Goal: Task Accomplishment & Management: Use online tool/utility

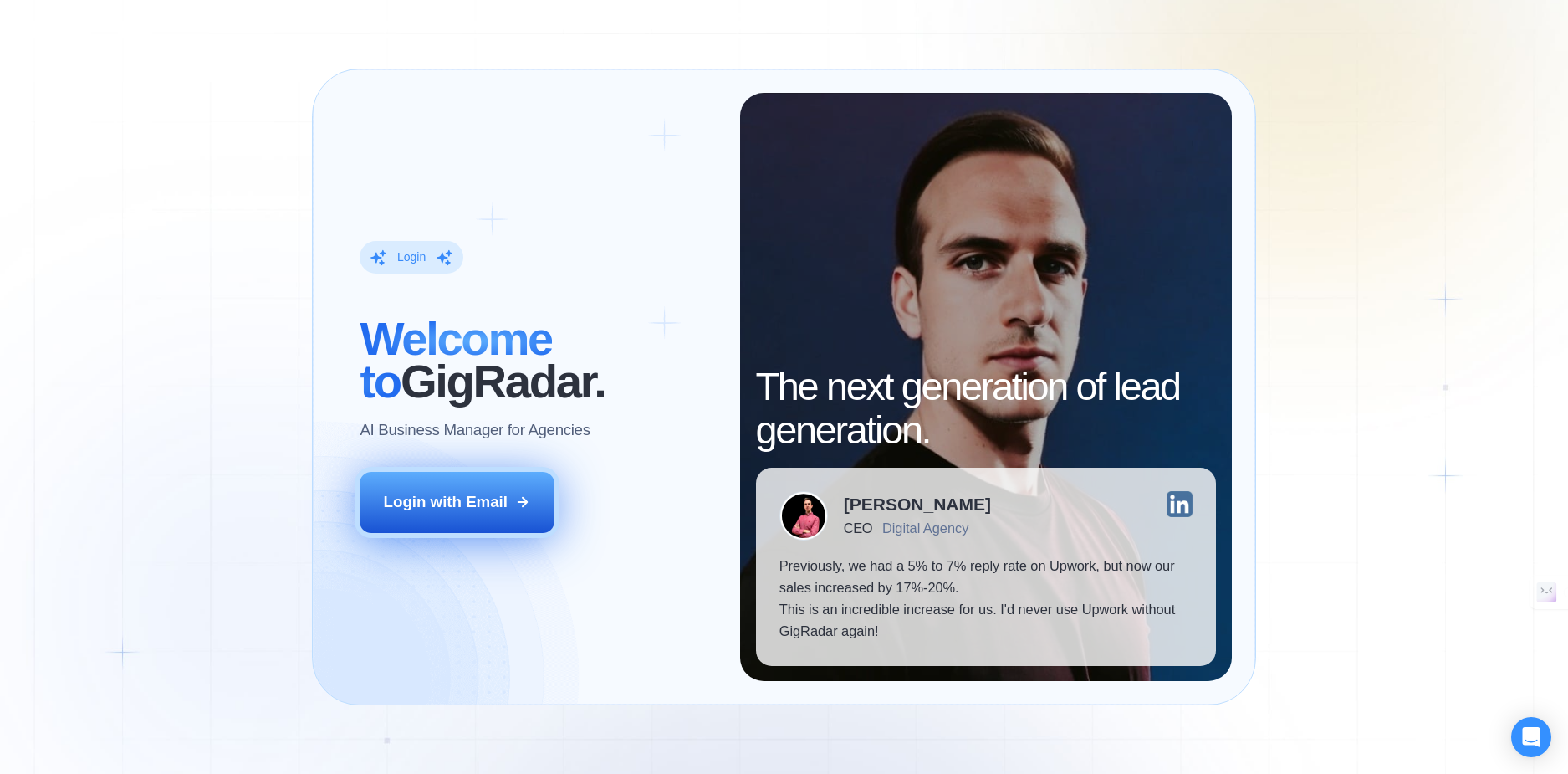
click at [459, 502] on div "Login with Email" at bounding box center [446, 501] width 123 height 21
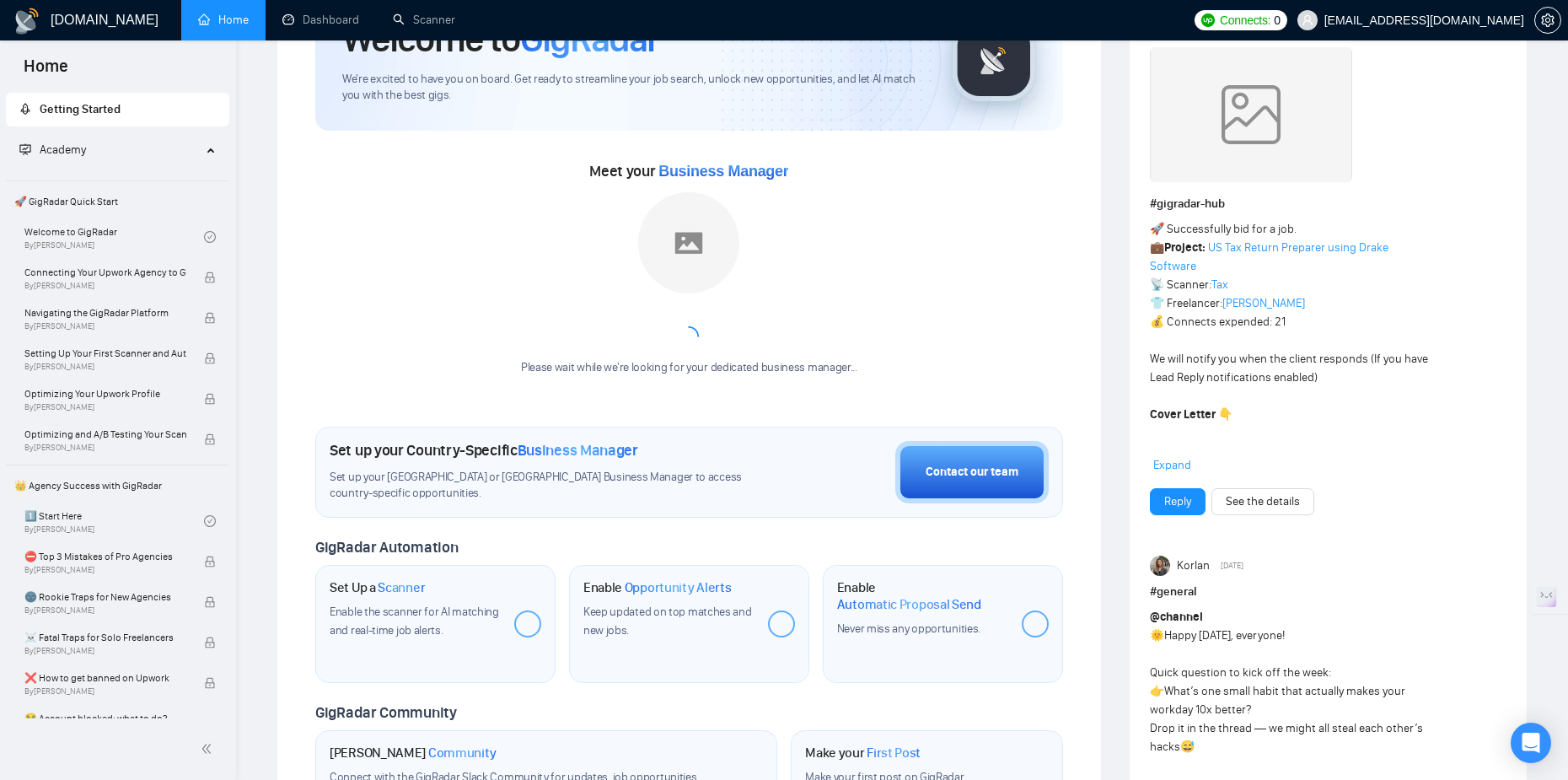
scroll to position [168, 0]
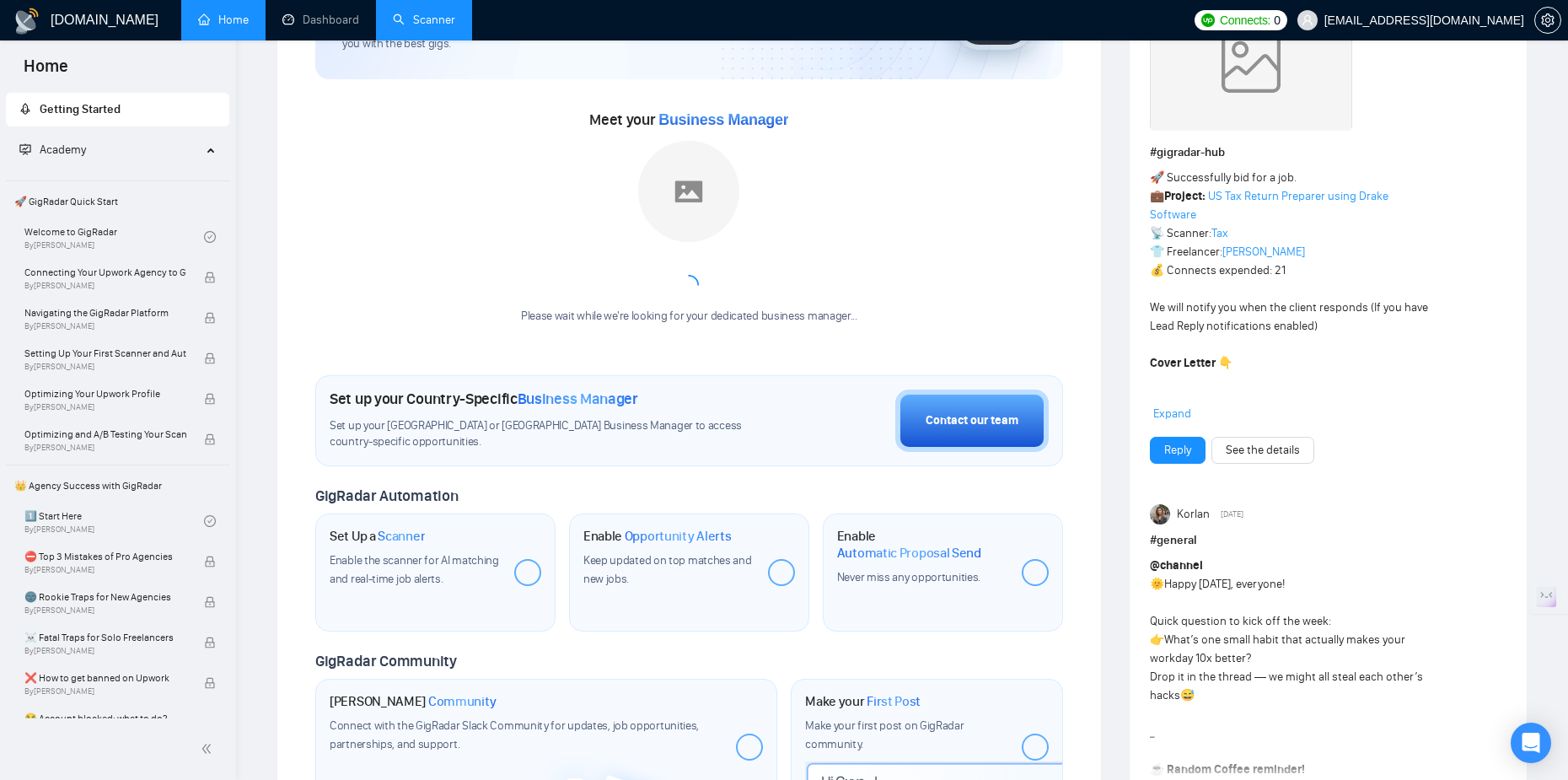
click at [428, 13] on link "Scanner" at bounding box center [424, 20] width 62 height 15
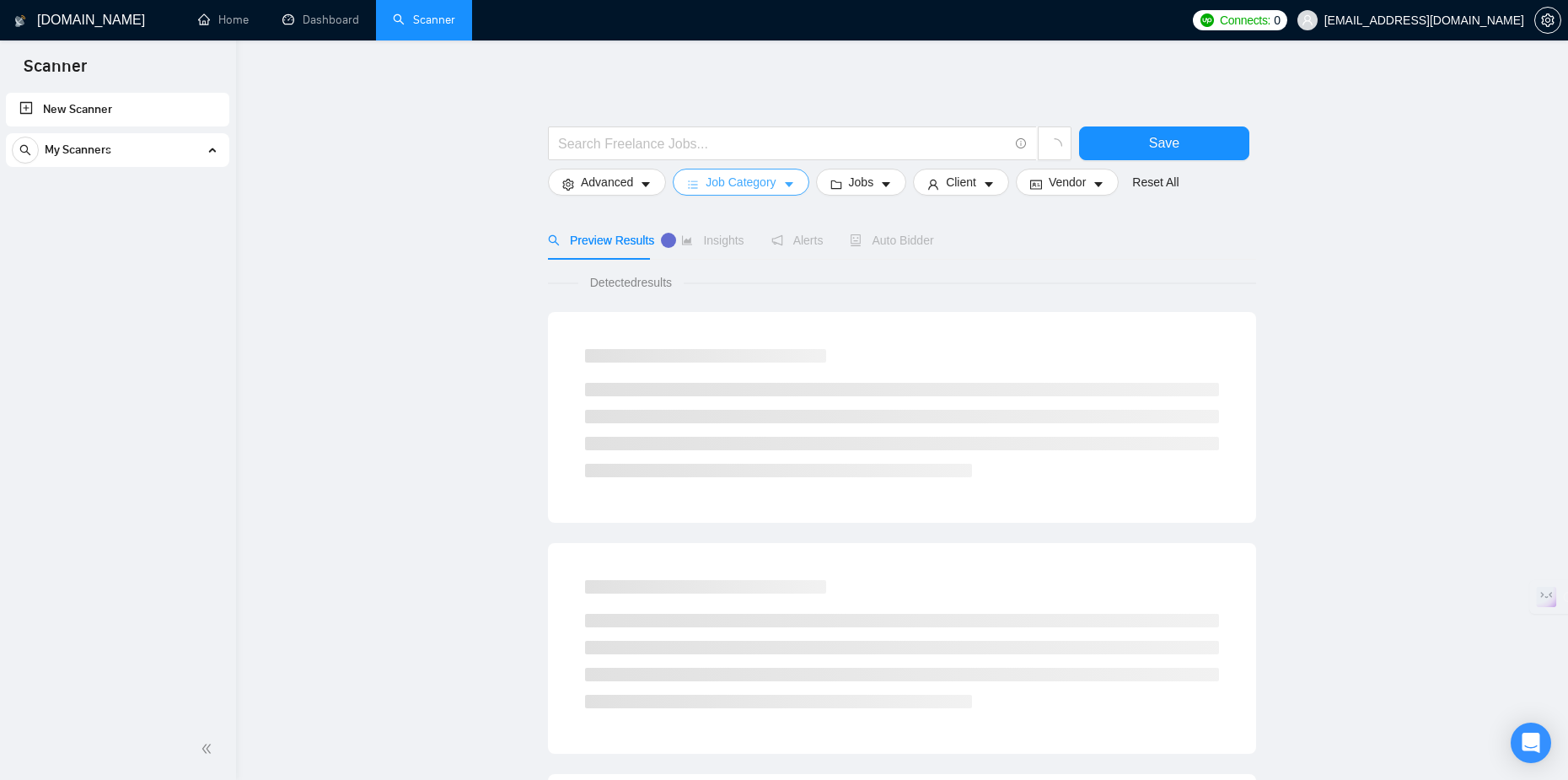
click at [714, 191] on span "Job Category" at bounding box center [740, 181] width 70 height 18
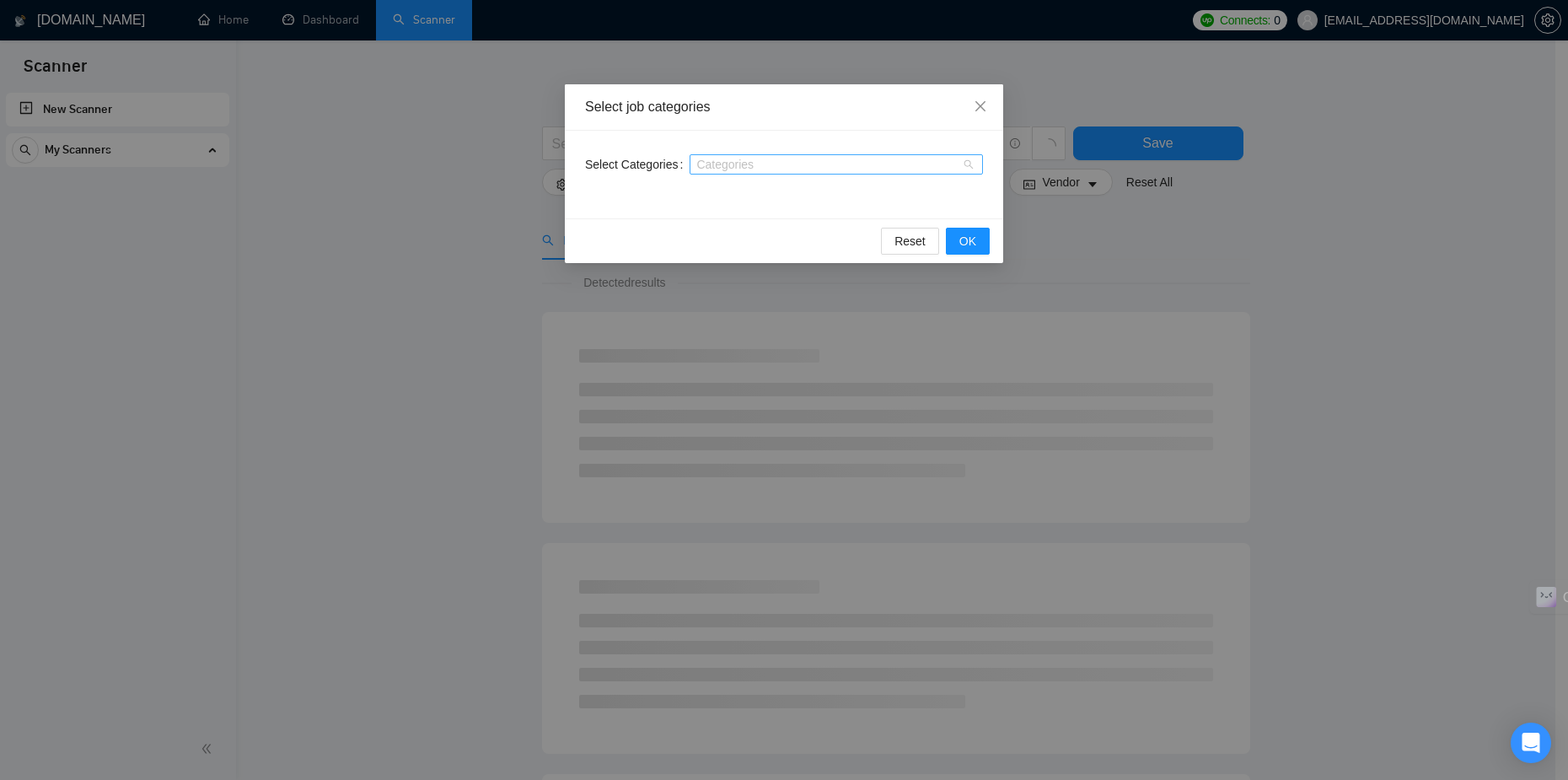
click at [713, 170] on div at bounding box center [827, 165] width 268 height 14
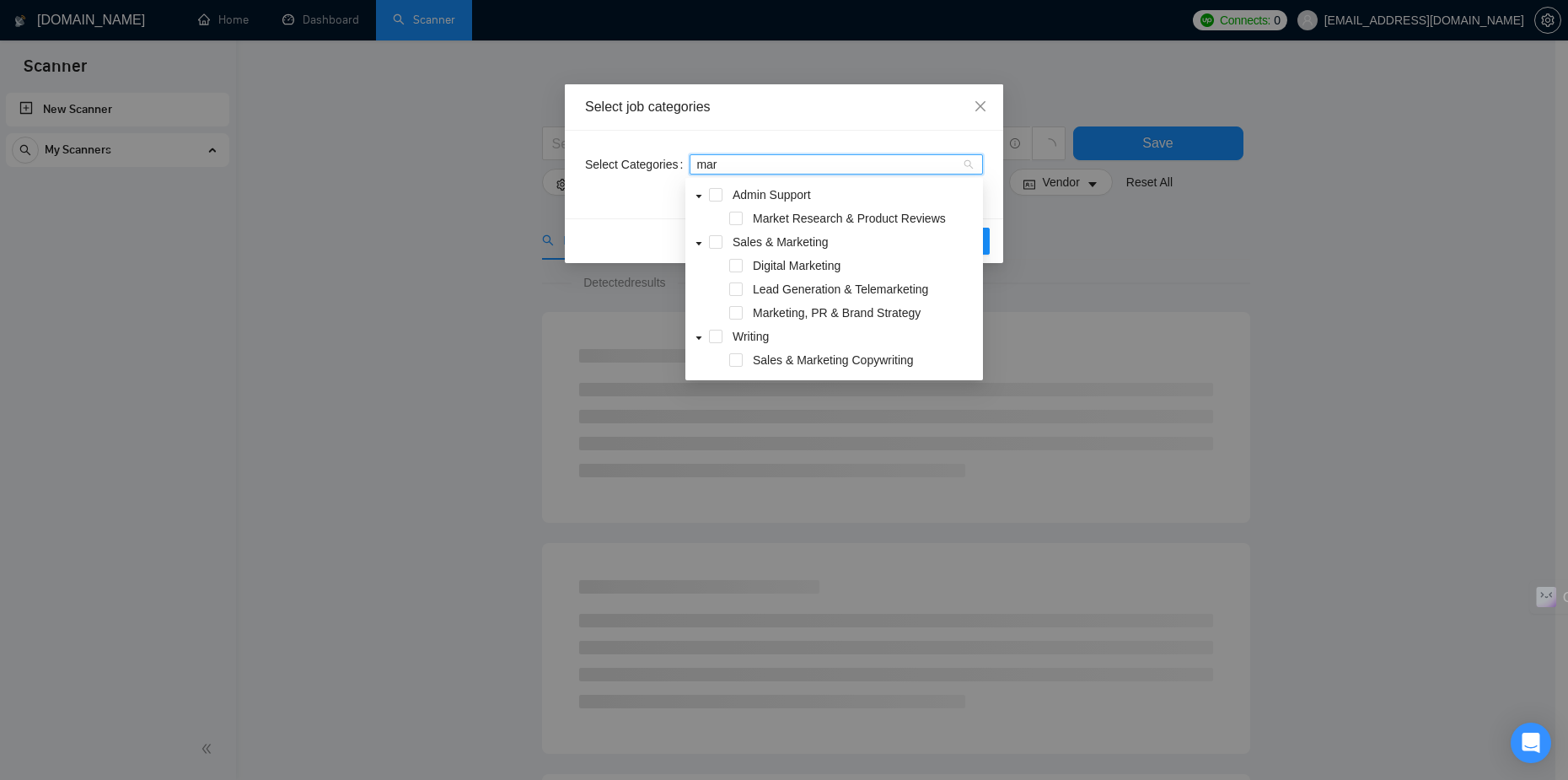
type input "mark"
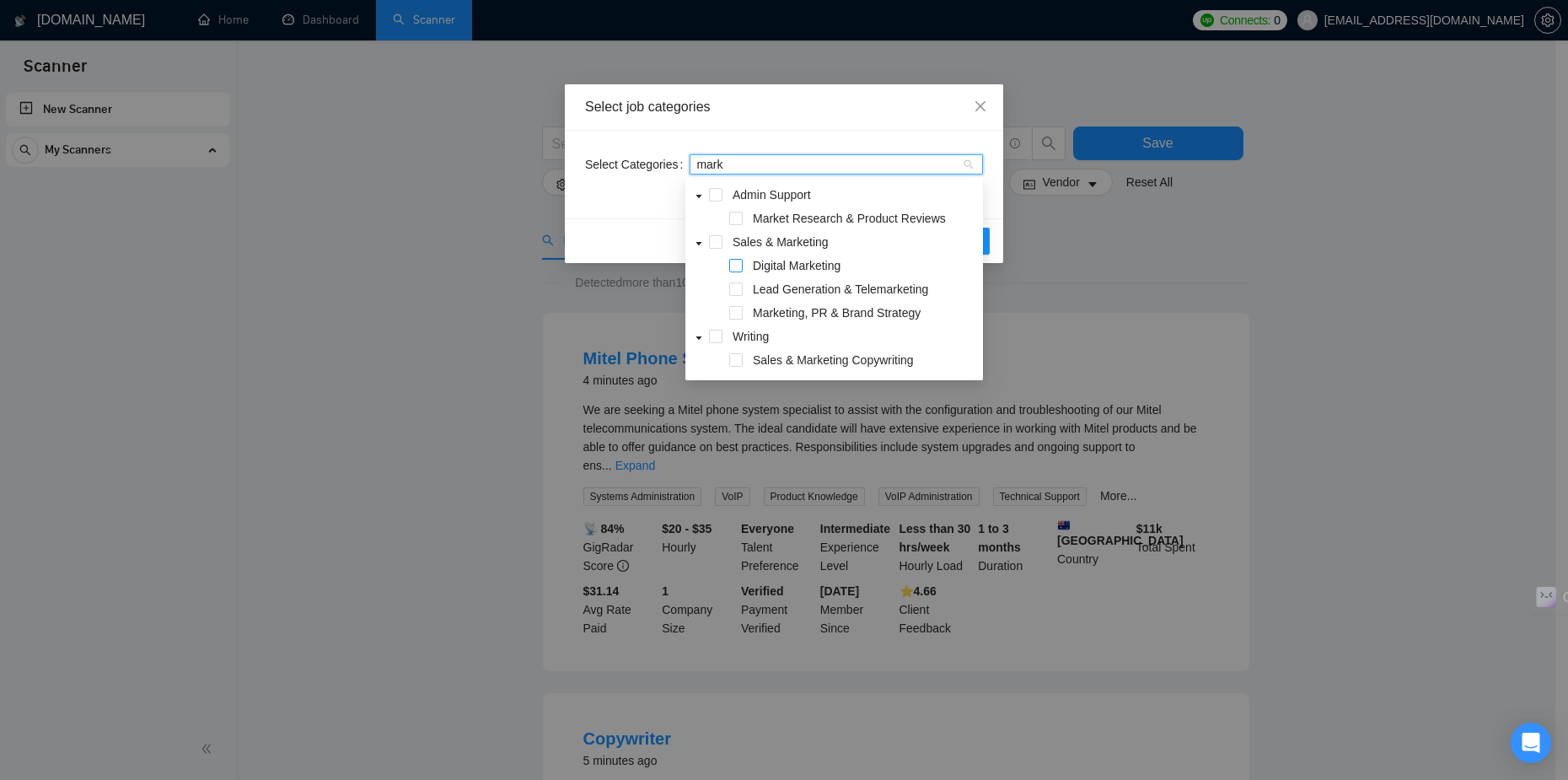
click at [738, 266] on span at bounding box center [736, 266] width 14 height 14
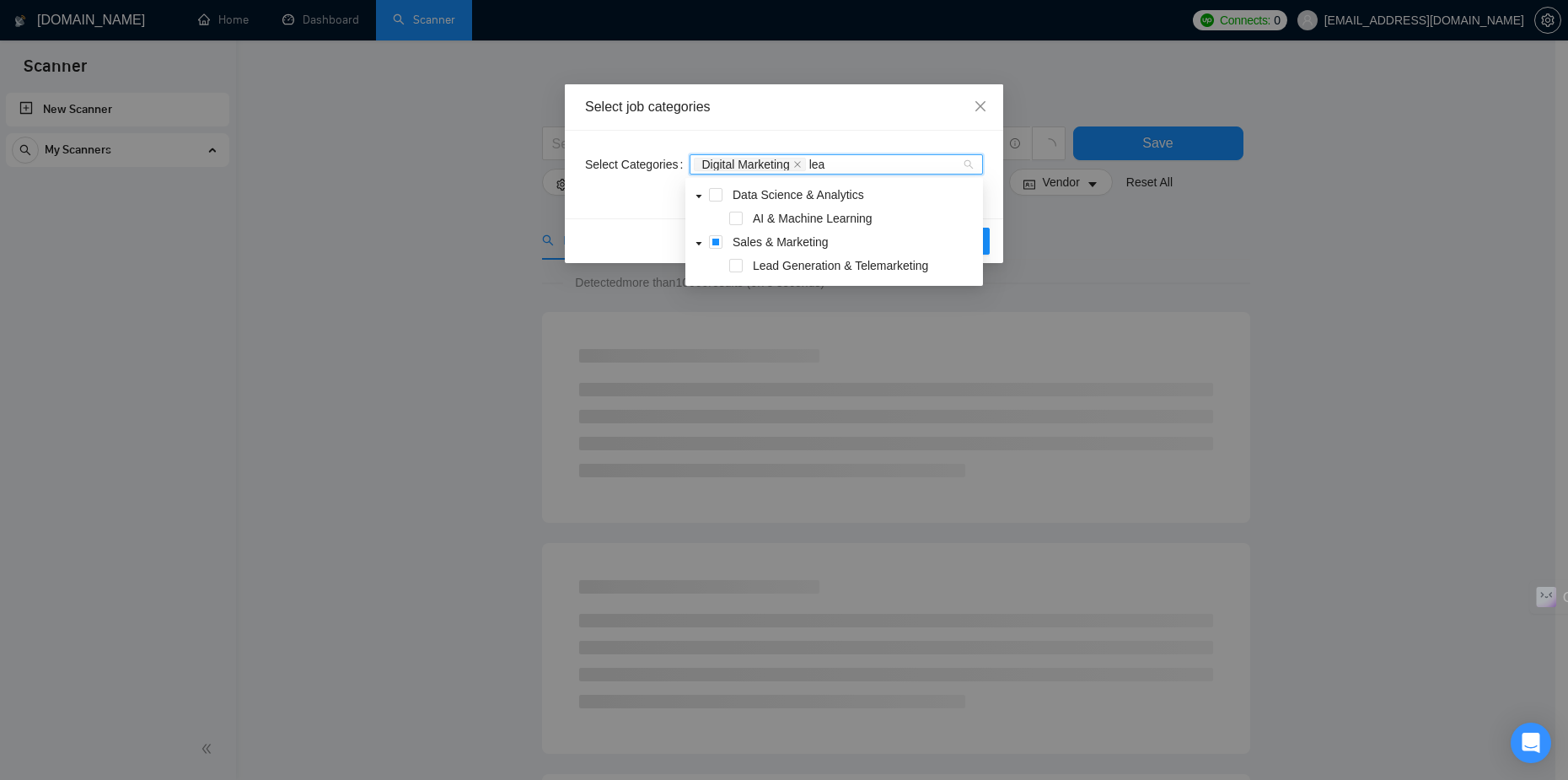
type input "lead"
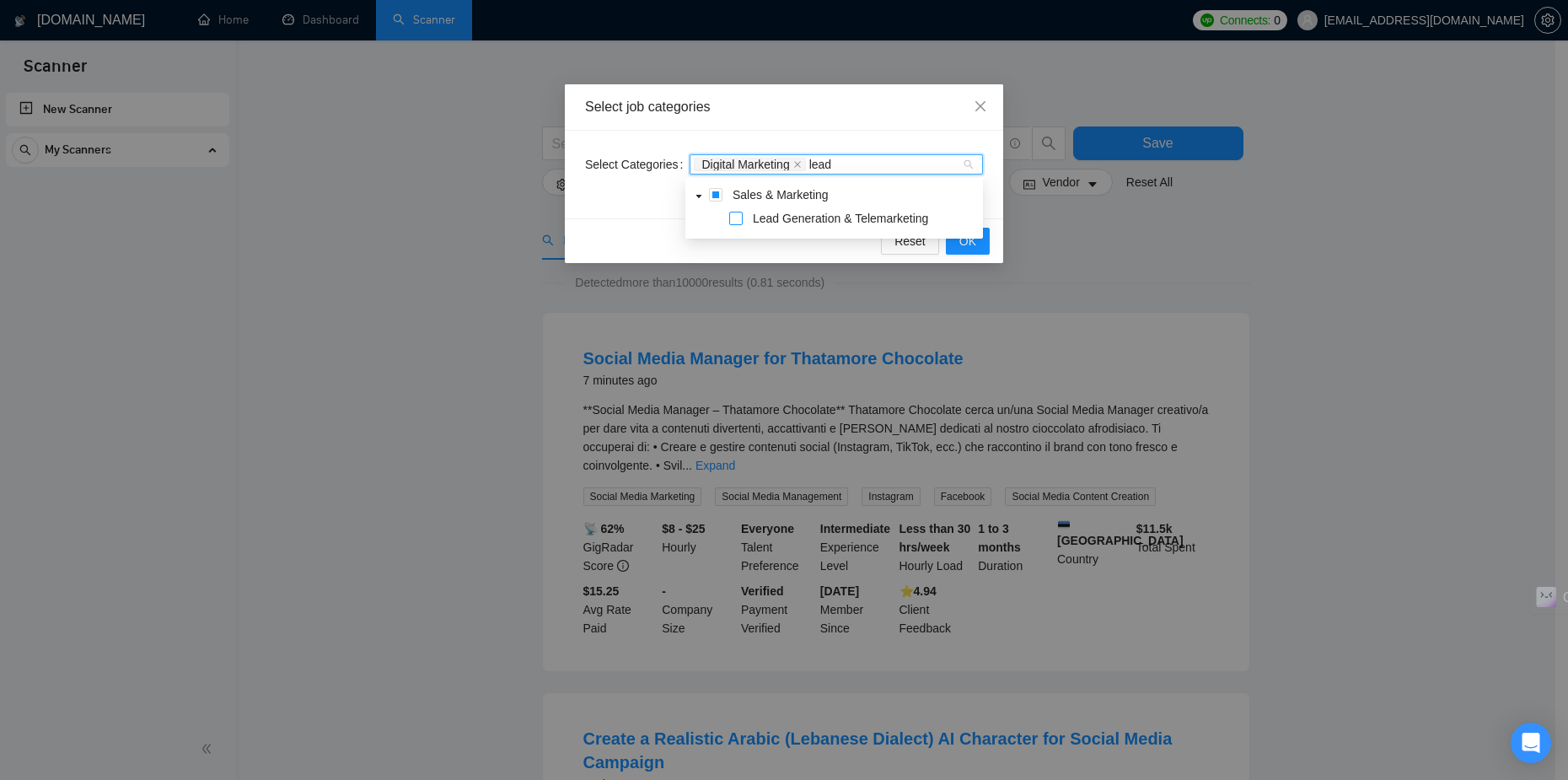
click at [732, 217] on span at bounding box center [736, 219] width 14 height 14
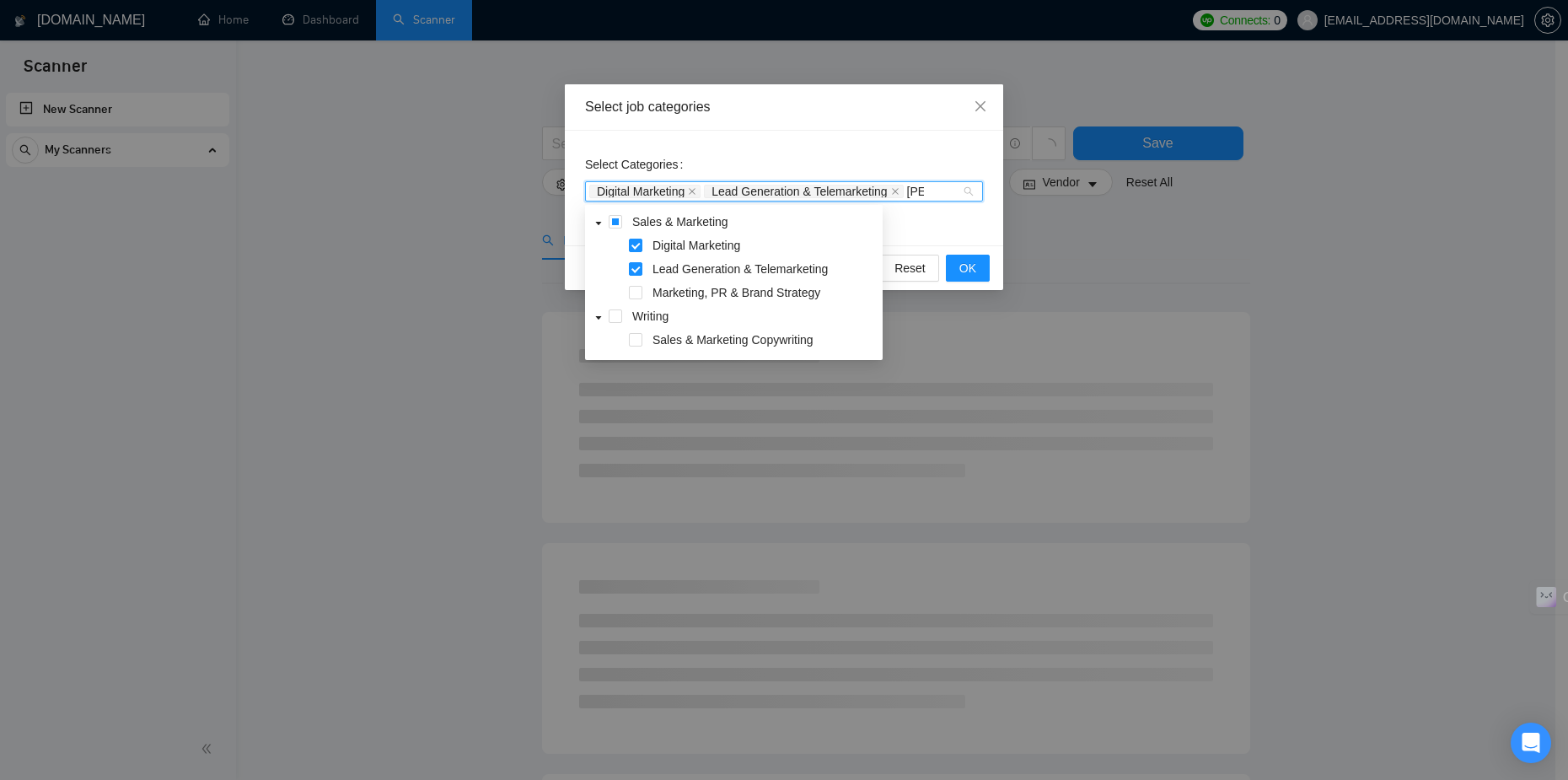
type input "sale"
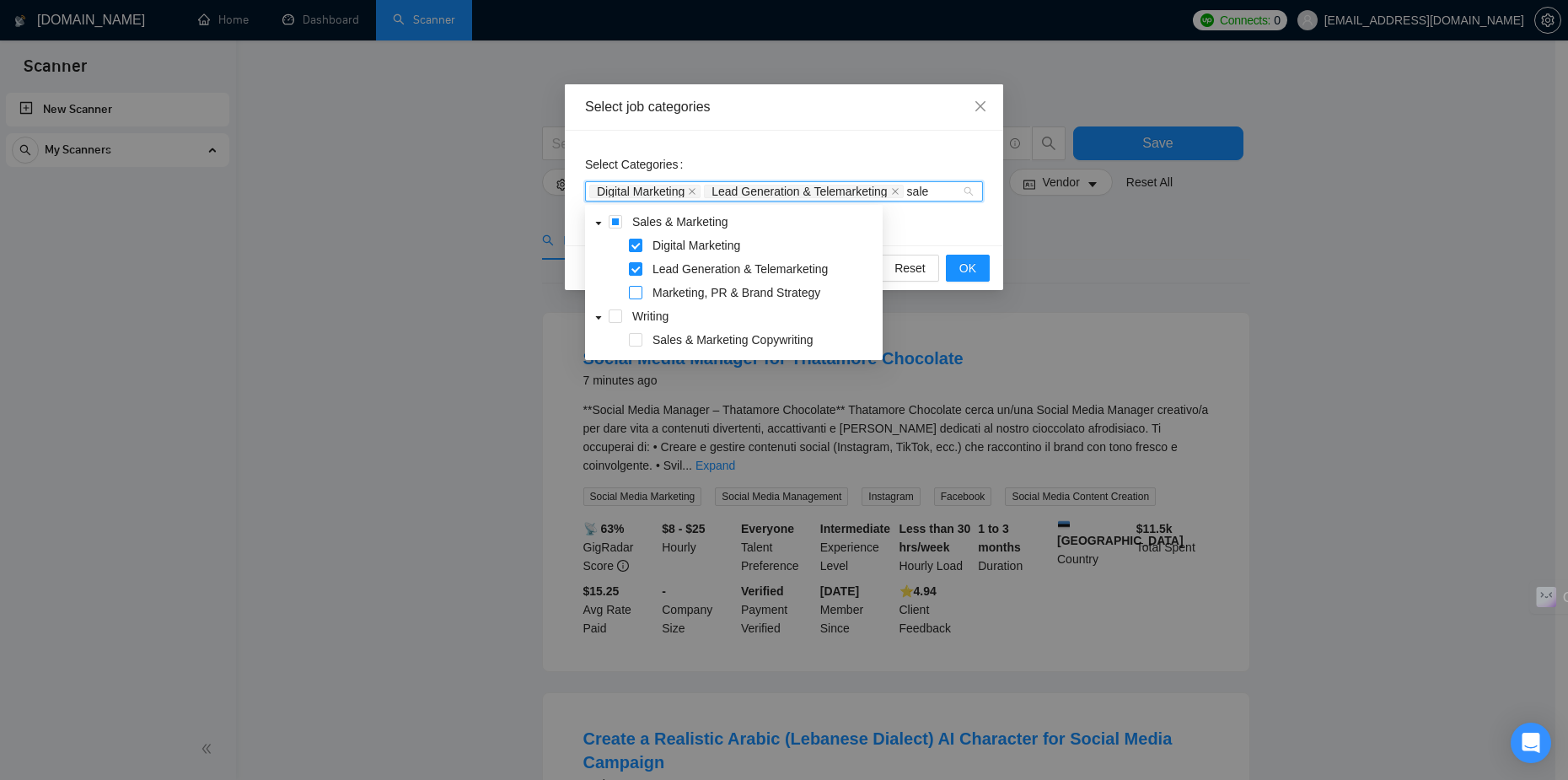
click at [638, 297] on span at bounding box center [635, 293] width 14 height 14
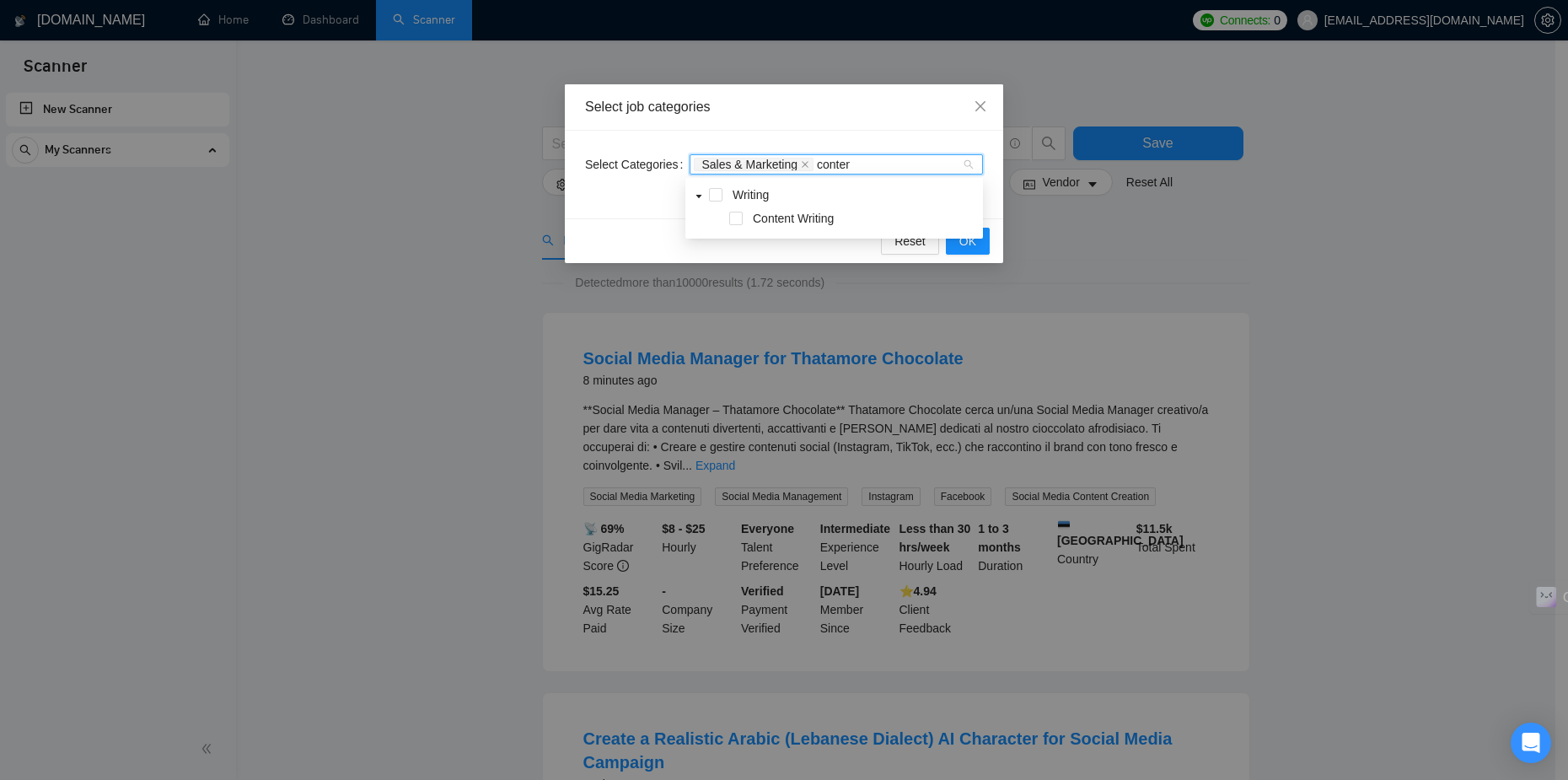
type input "content"
click at [743, 223] on div "Content Writing" at bounding box center [834, 219] width 291 height 23
click at [741, 222] on span at bounding box center [736, 219] width 14 height 14
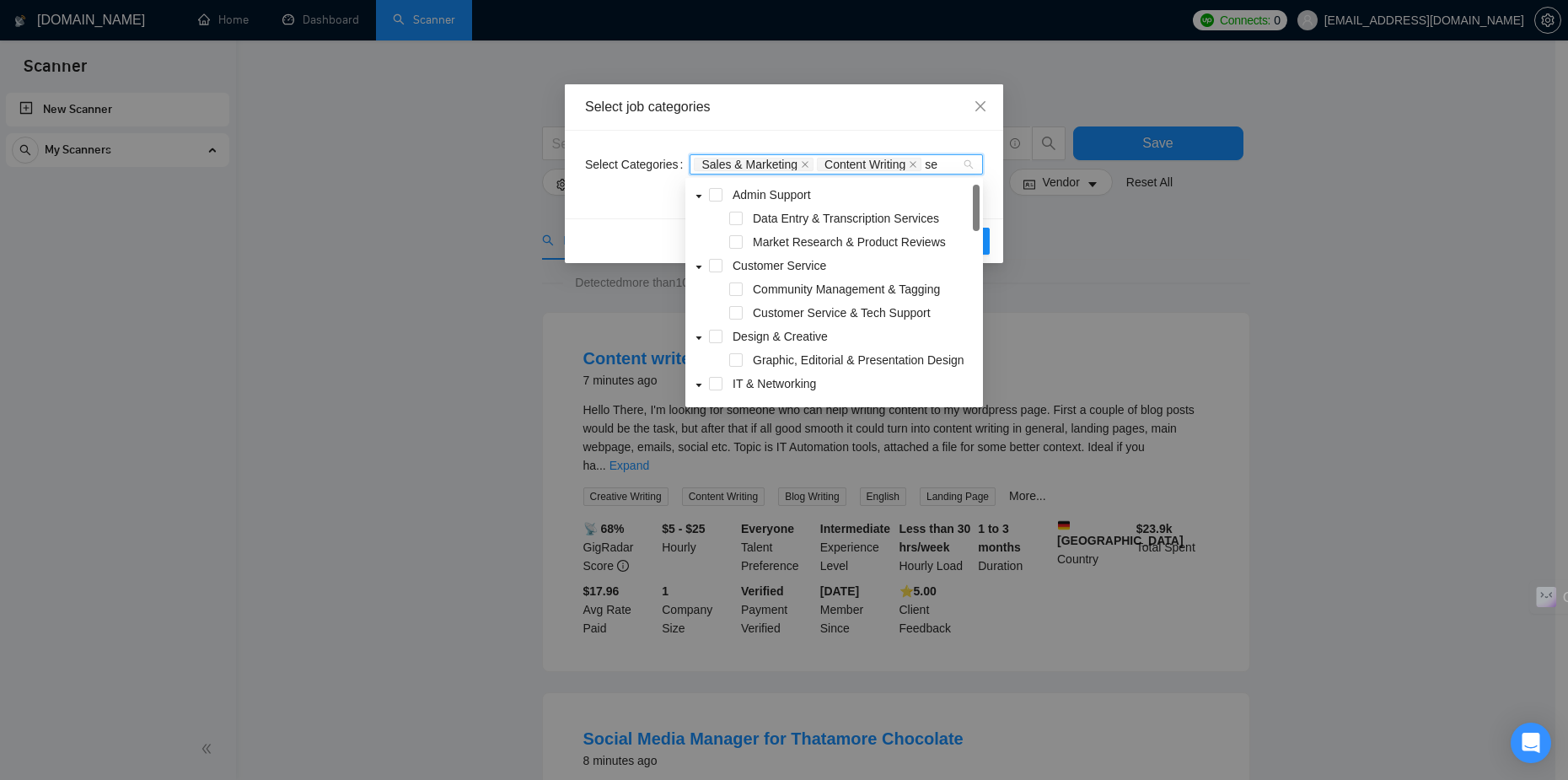
type input "s"
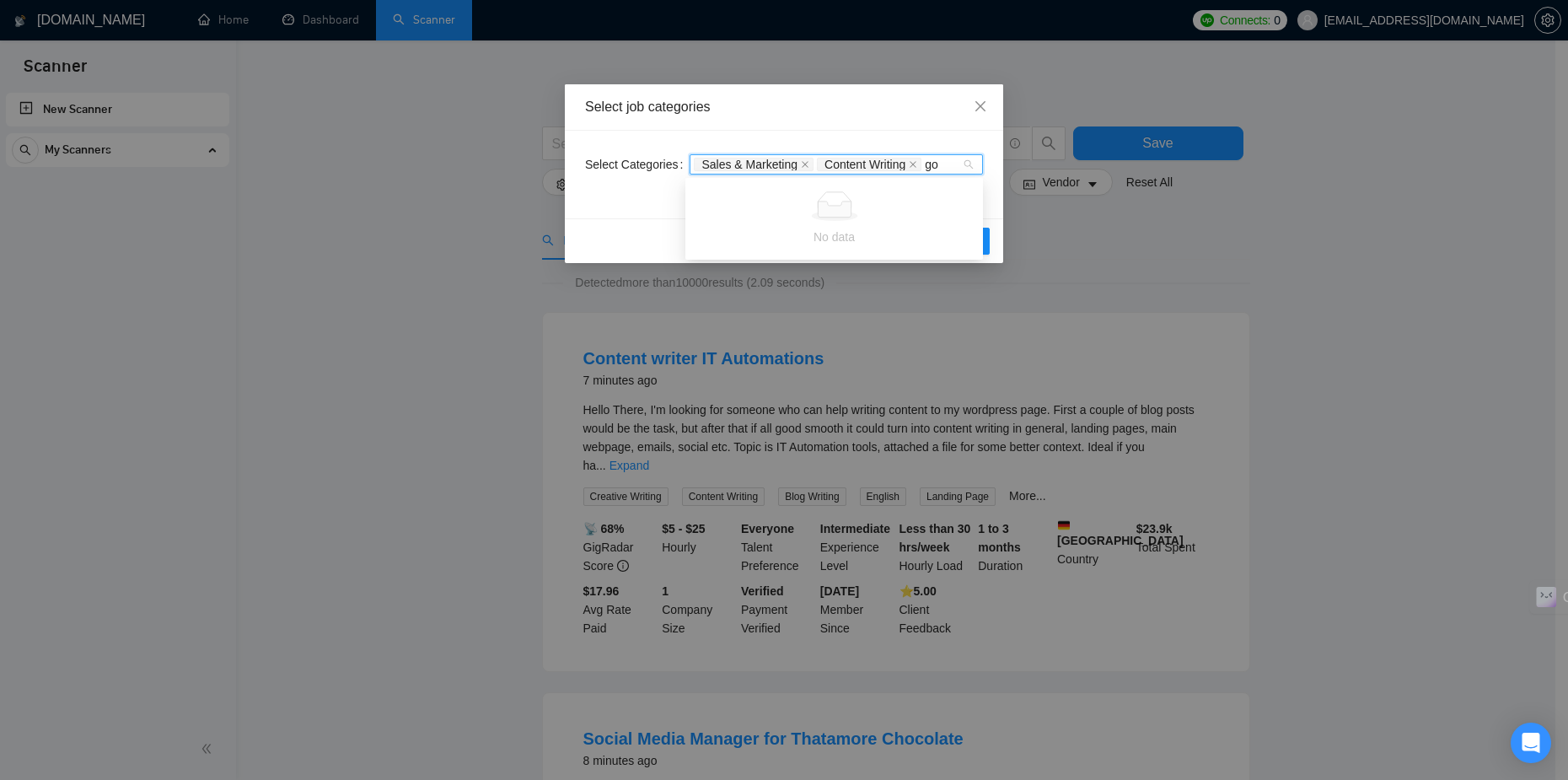
type input "g"
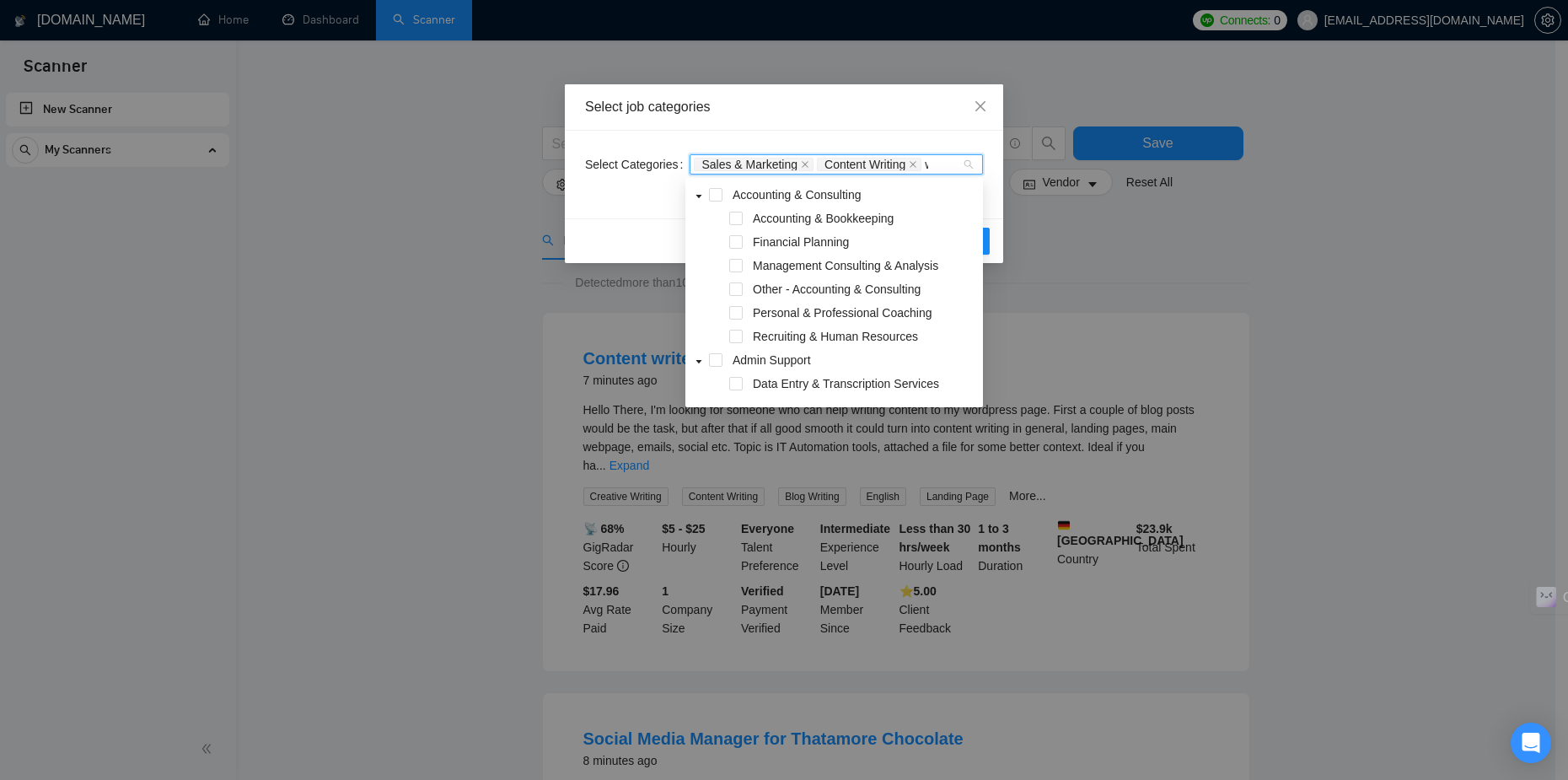
type input "web"
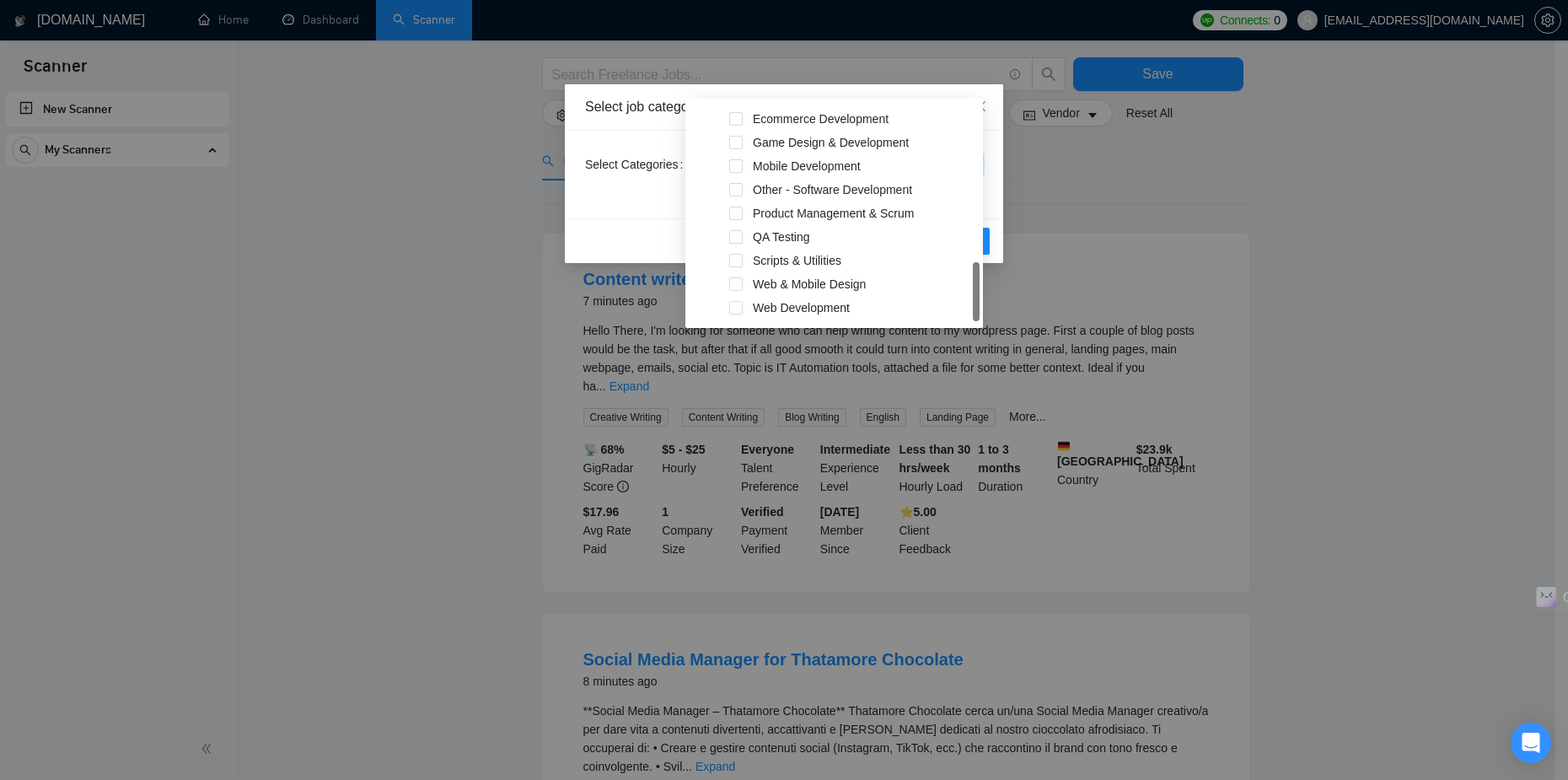
scroll to position [85, 0]
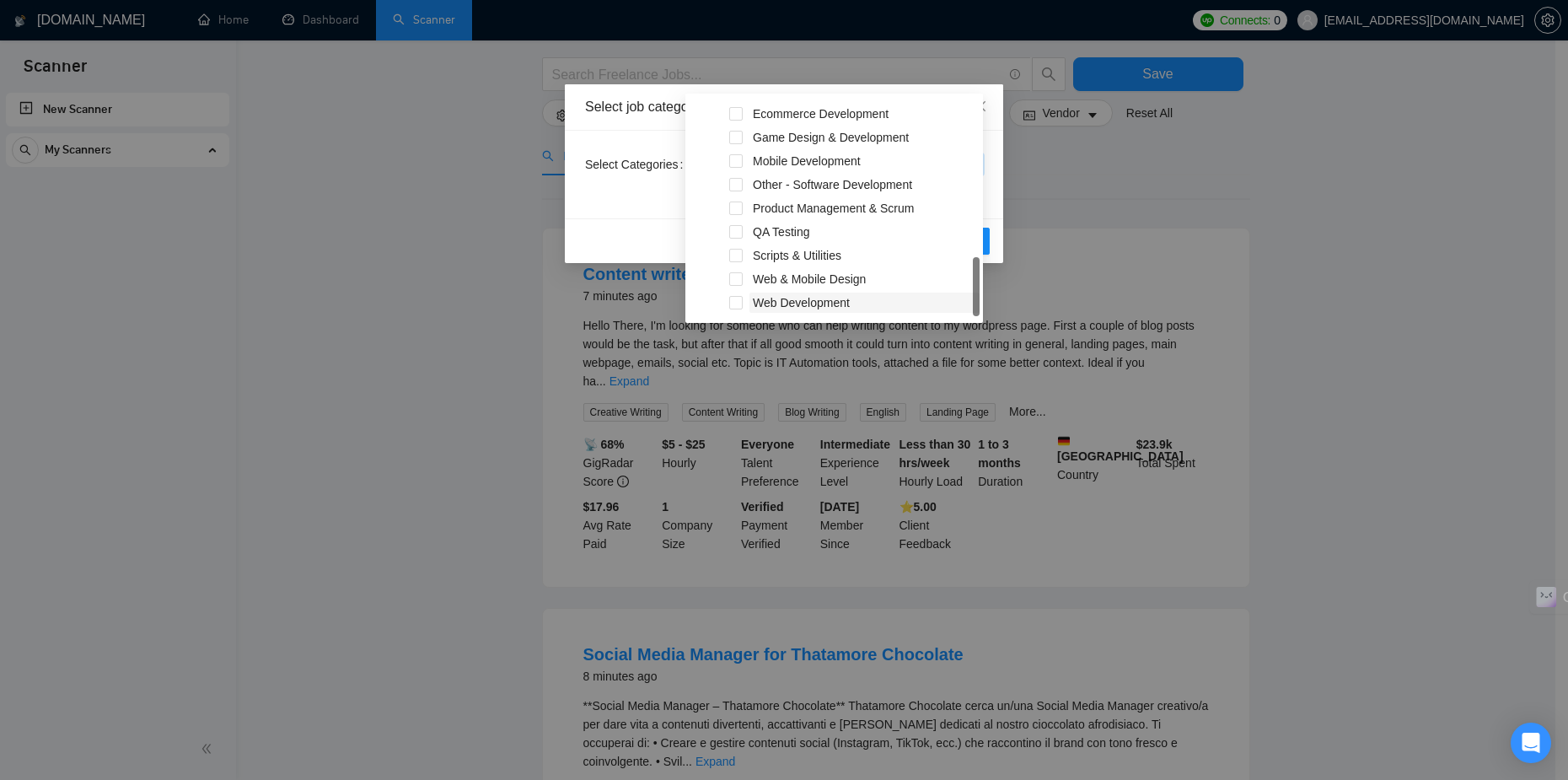
click at [807, 303] on span "Web Development" at bounding box center [801, 303] width 97 height 14
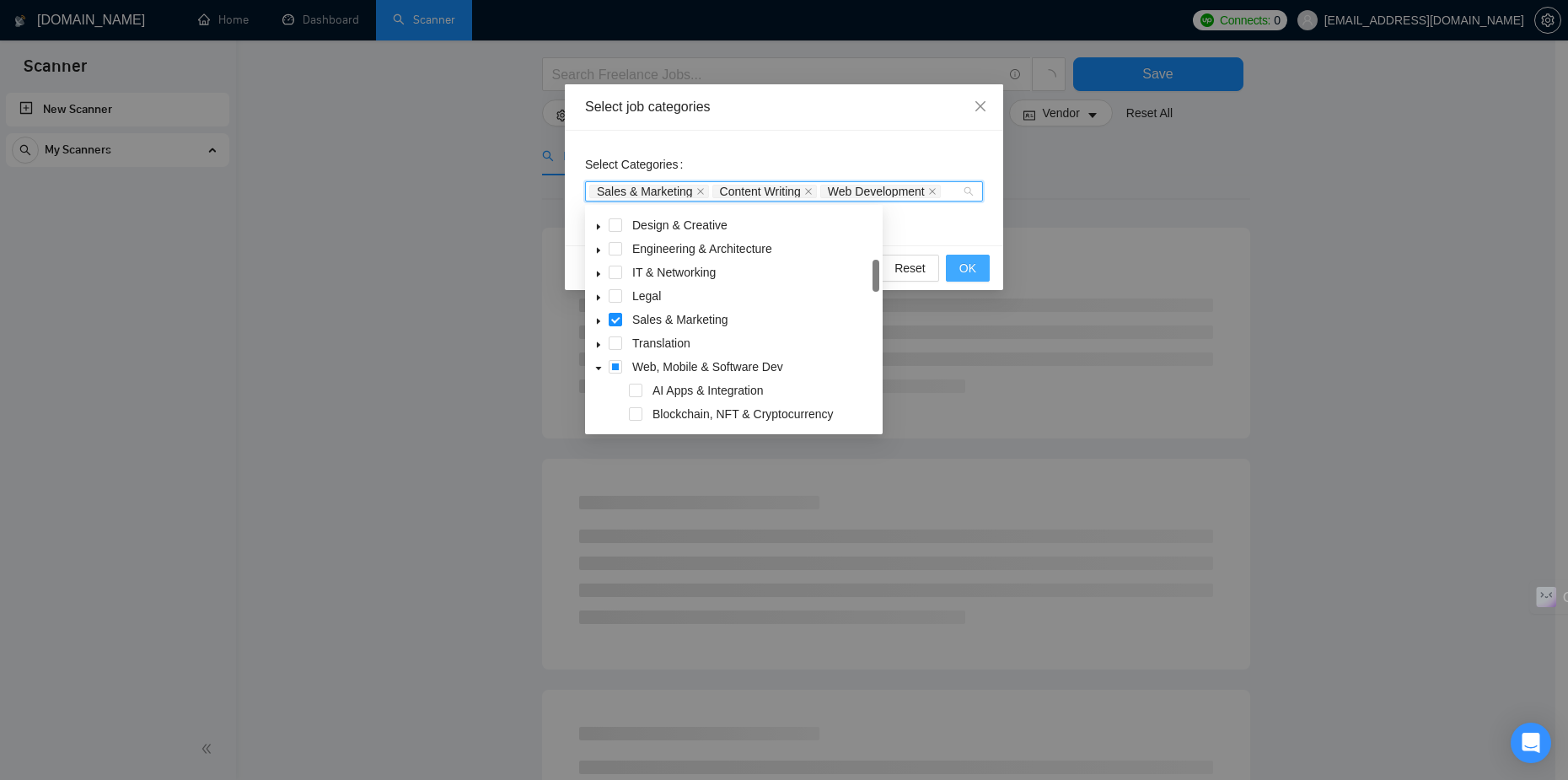
click at [979, 270] on button "OK" at bounding box center [967, 268] width 44 height 27
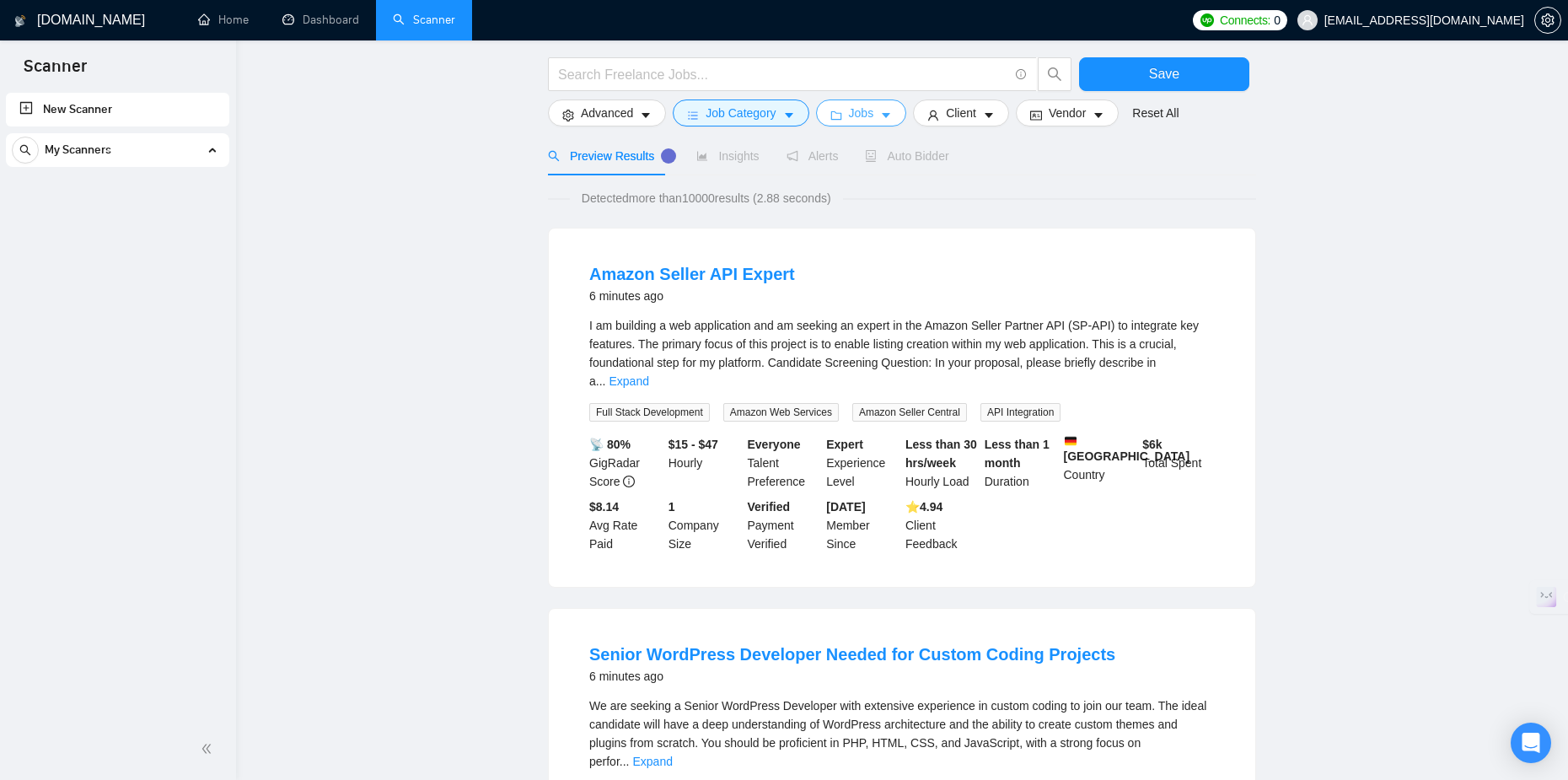
click at [867, 125] on button "Jobs" at bounding box center [861, 112] width 91 height 27
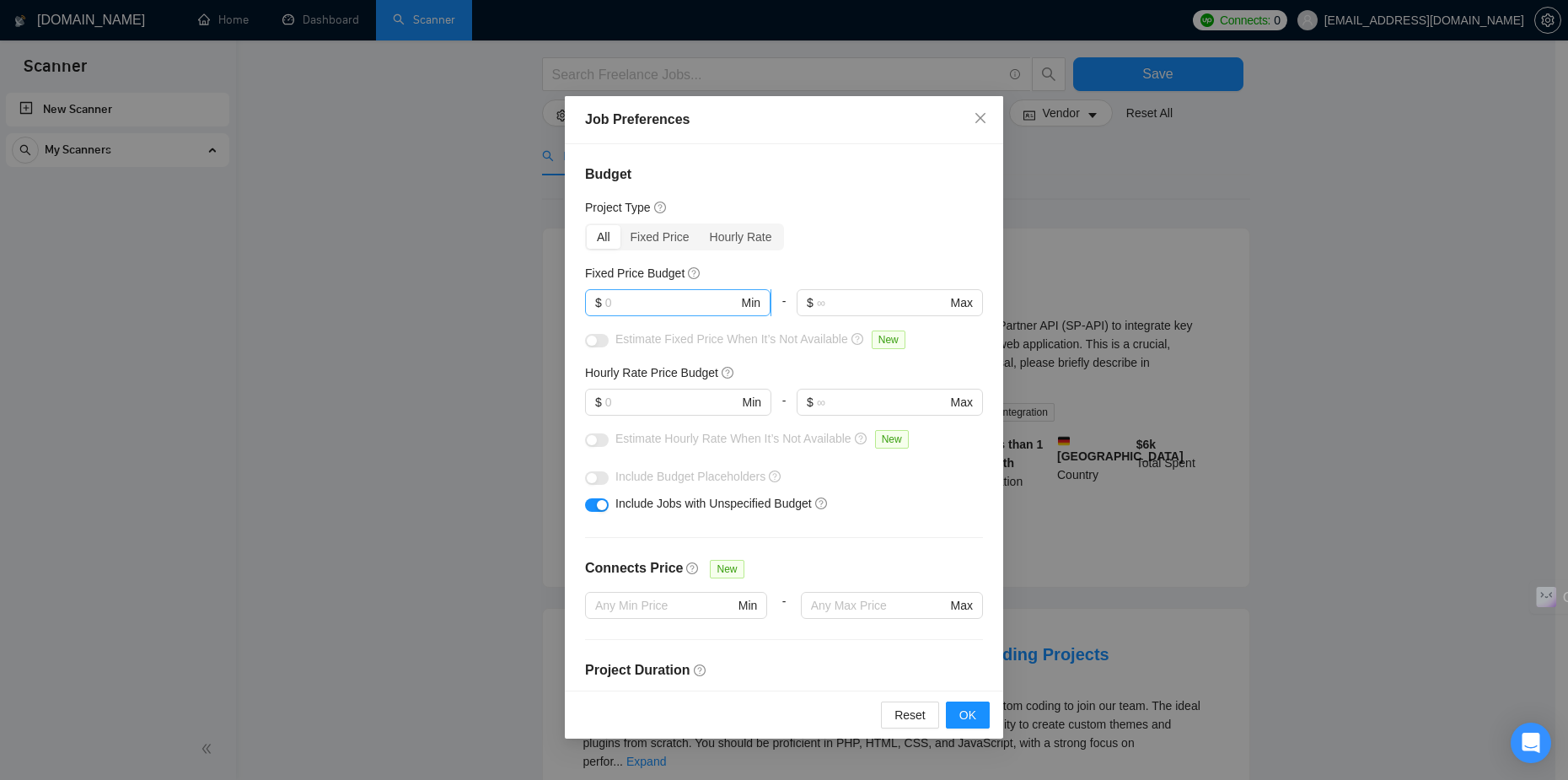
click at [742, 296] on span "Min" at bounding box center [750, 302] width 19 height 18
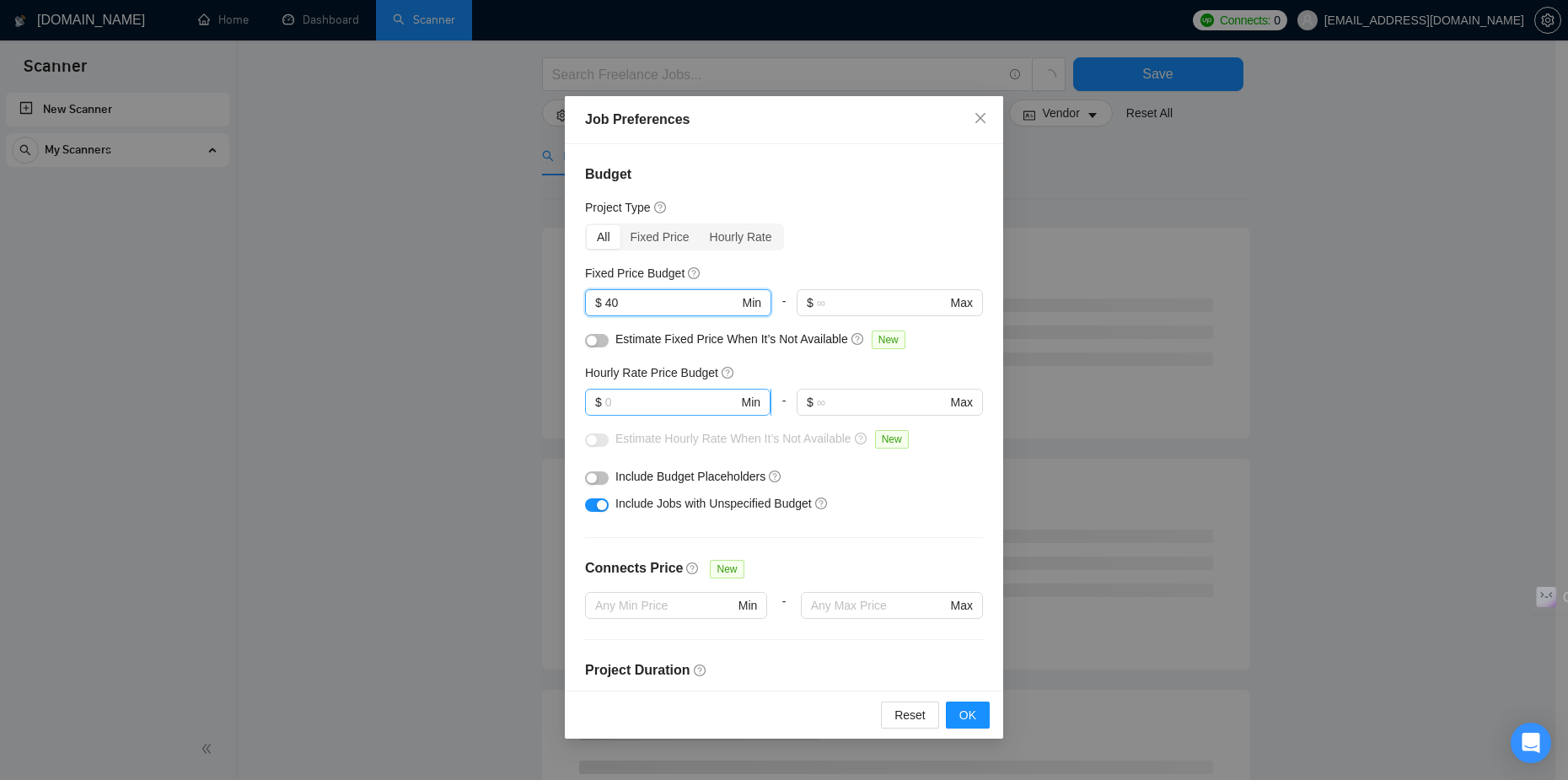
type input "40"
click at [676, 409] on input "text" at bounding box center [672, 402] width 133 height 18
click at [648, 315] on span "$ 40 Min" at bounding box center [677, 302] width 186 height 27
click at [642, 305] on input "40" at bounding box center [672, 302] width 133 height 18
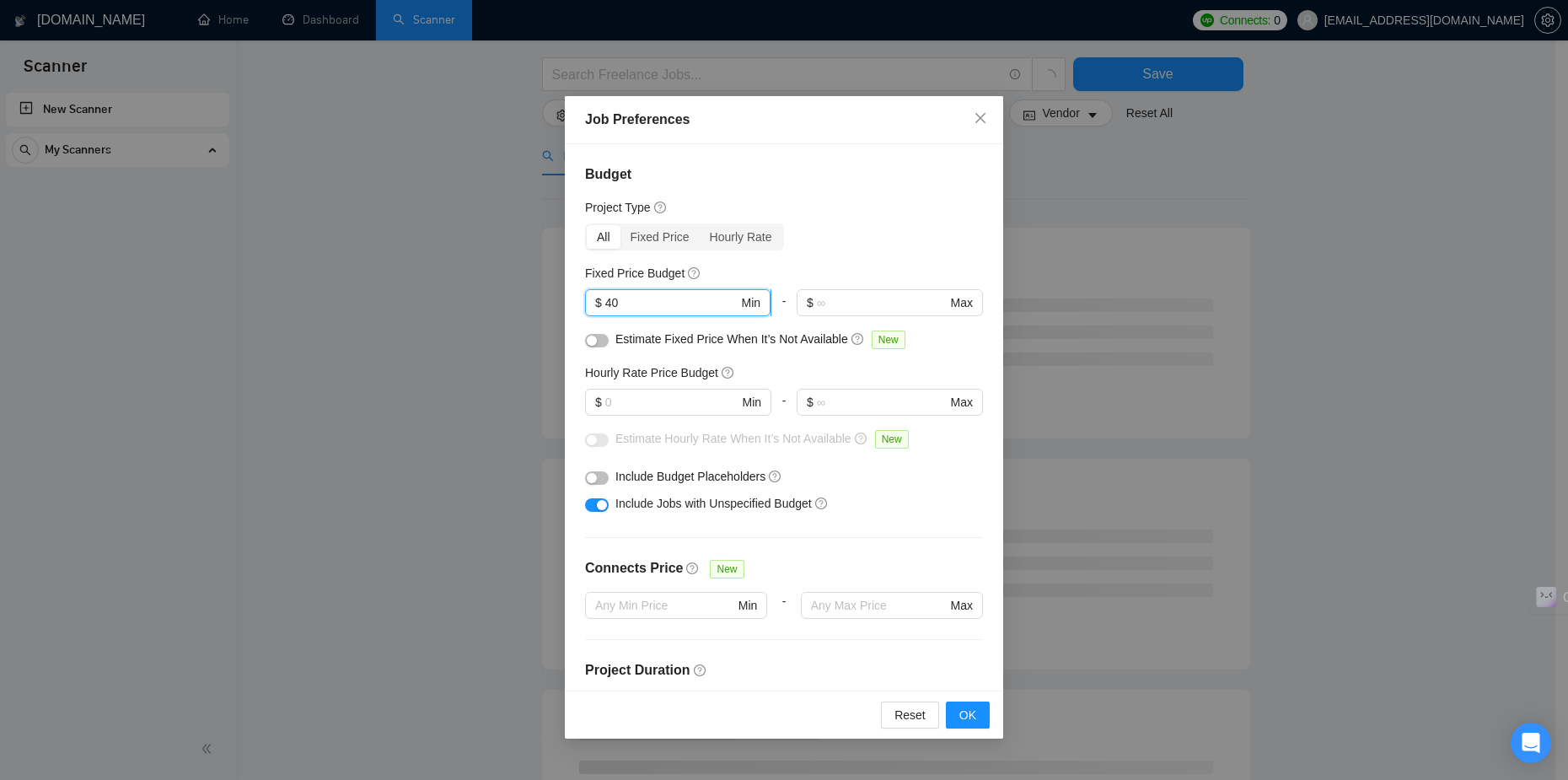
click at [642, 305] on input "40" at bounding box center [672, 302] width 133 height 18
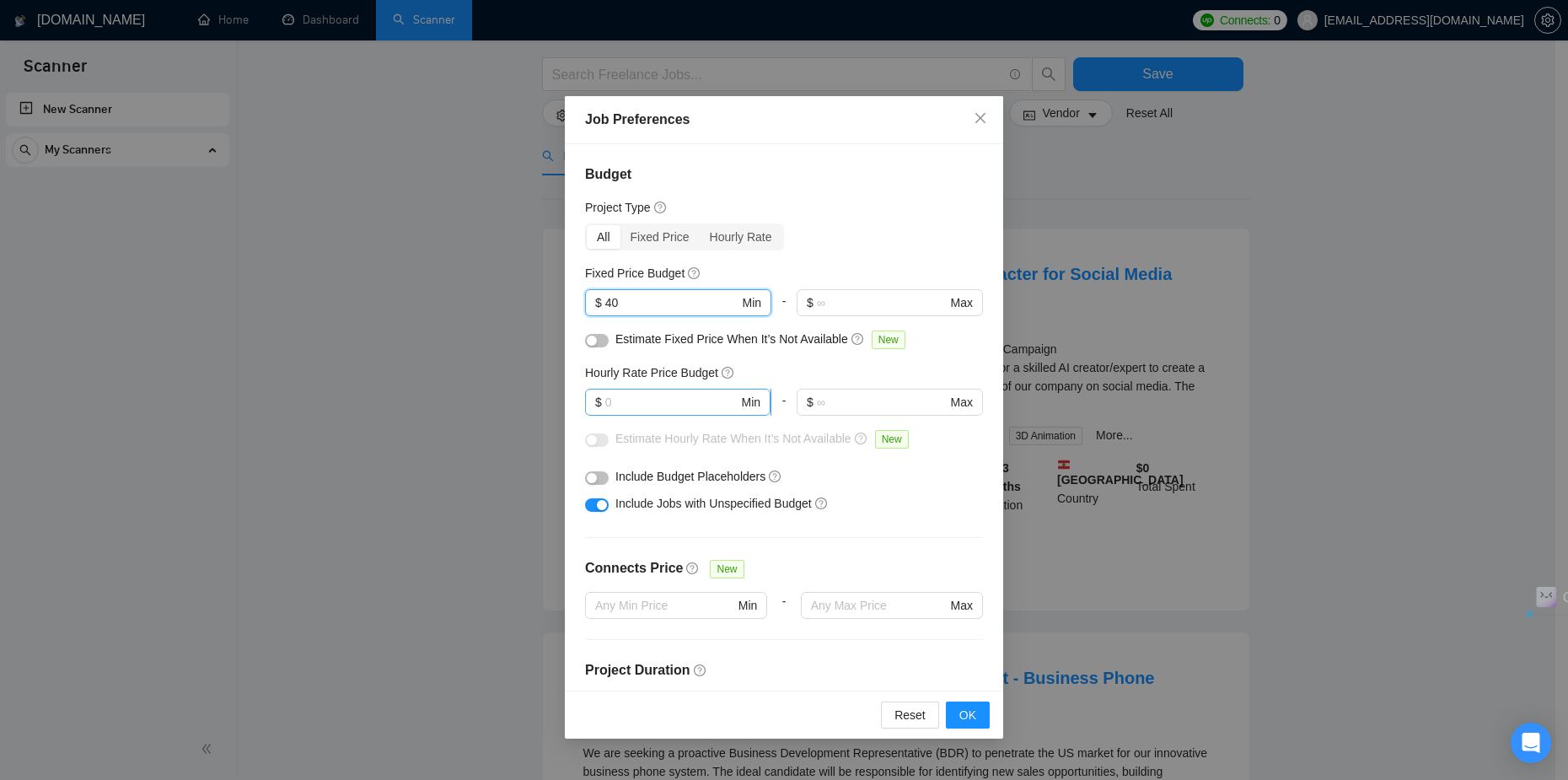
click at [639, 399] on input "text" at bounding box center [672, 402] width 133 height 18
type input "40"
click at [598, 308] on span "$ 40 Min" at bounding box center [677, 302] width 186 height 27
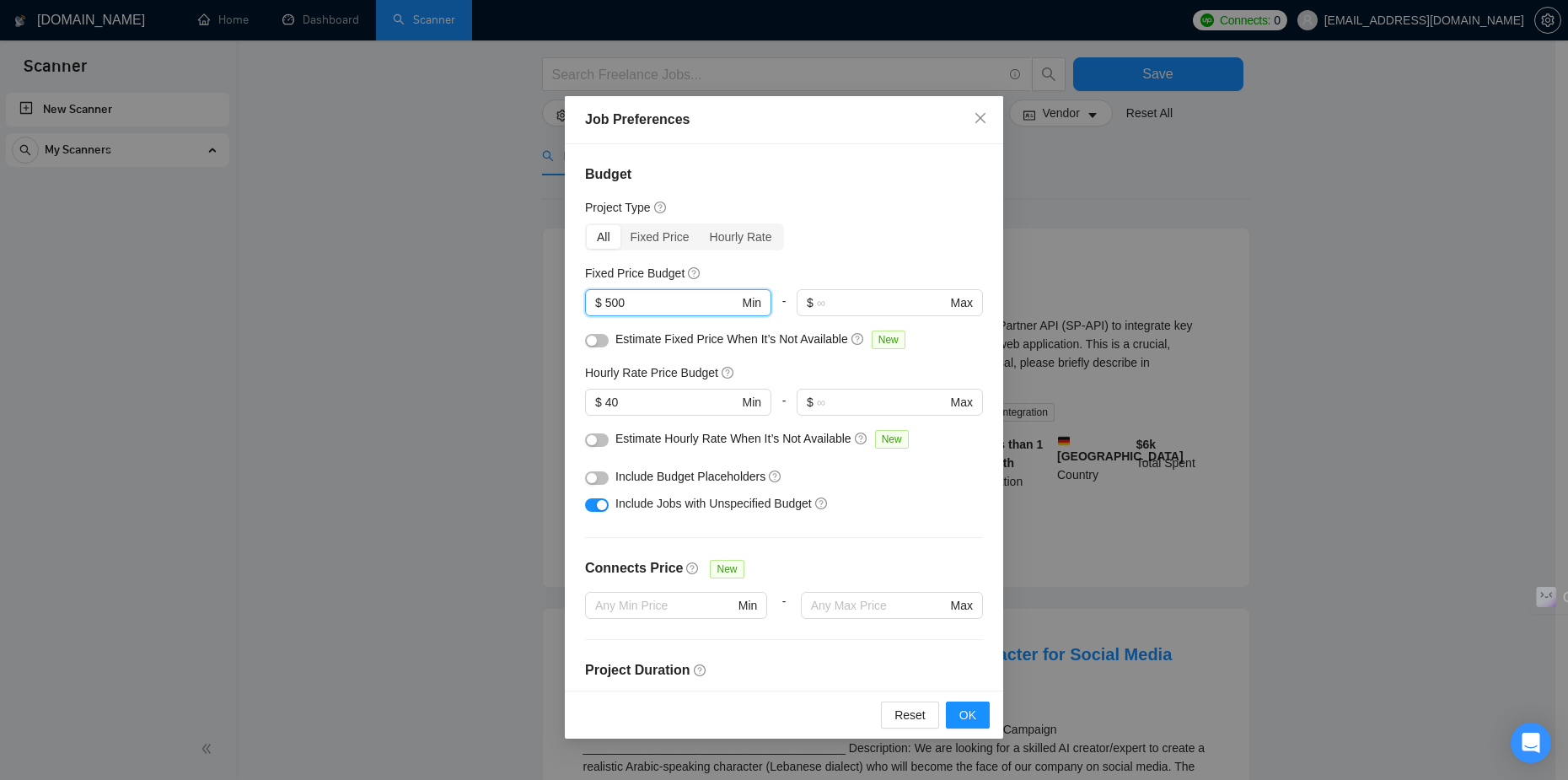
type input "500"
click at [601, 342] on button "button" at bounding box center [596, 341] width 23 height 14
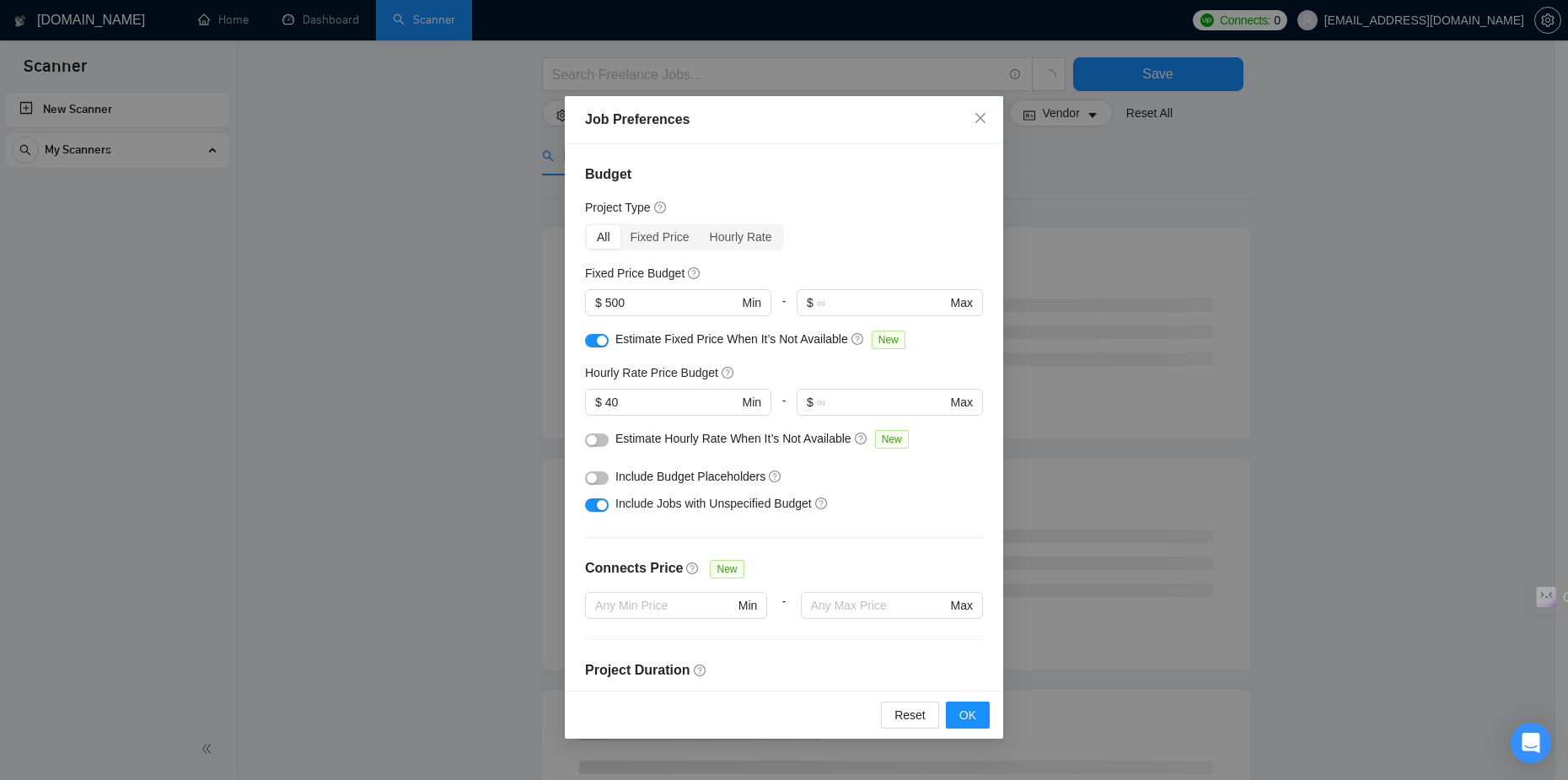
click at [592, 439] on div "button" at bounding box center [591, 441] width 10 height 10
click at [671, 610] on input "text" at bounding box center [664, 605] width 139 height 18
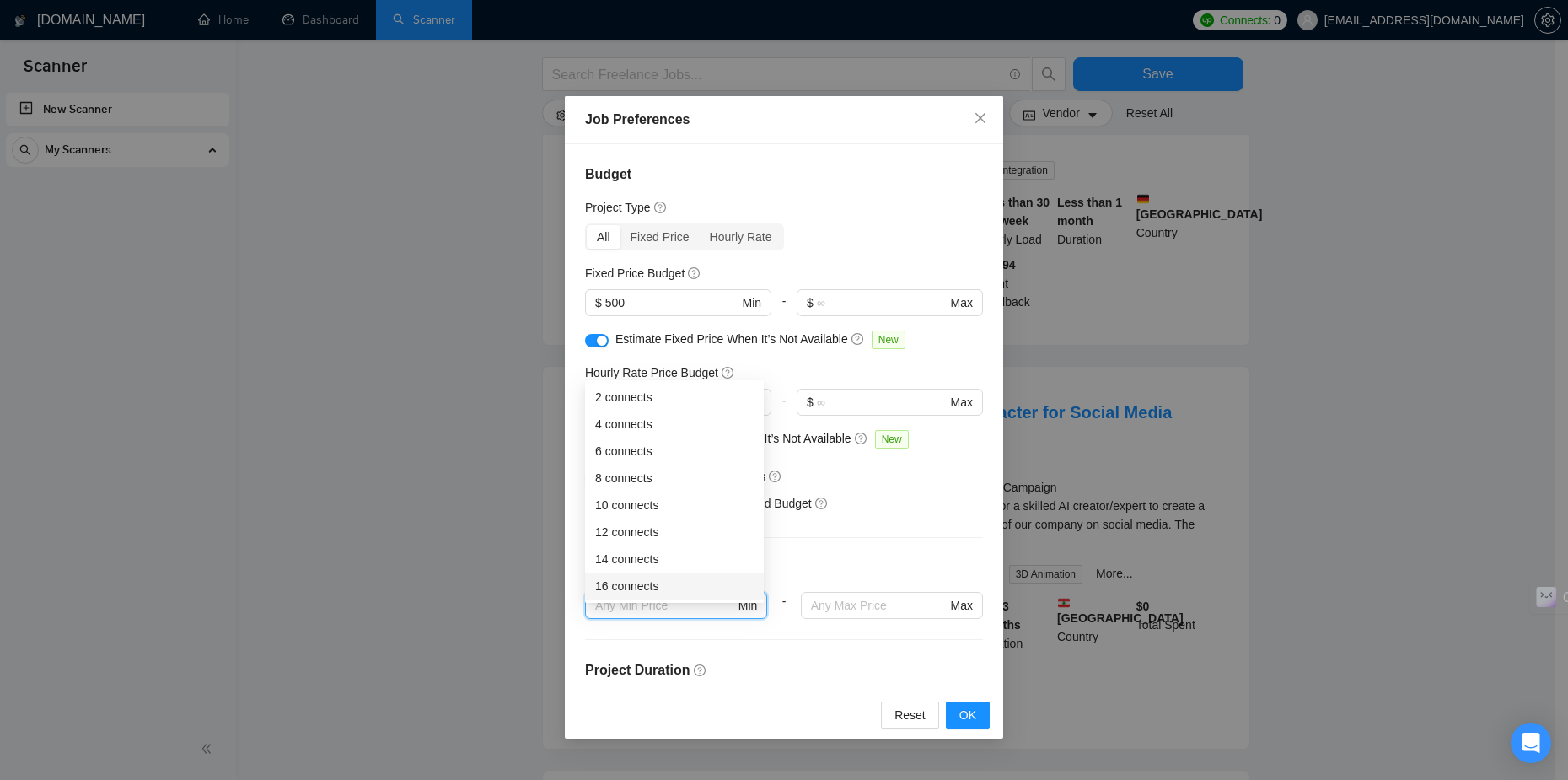
scroll to position [168, 0]
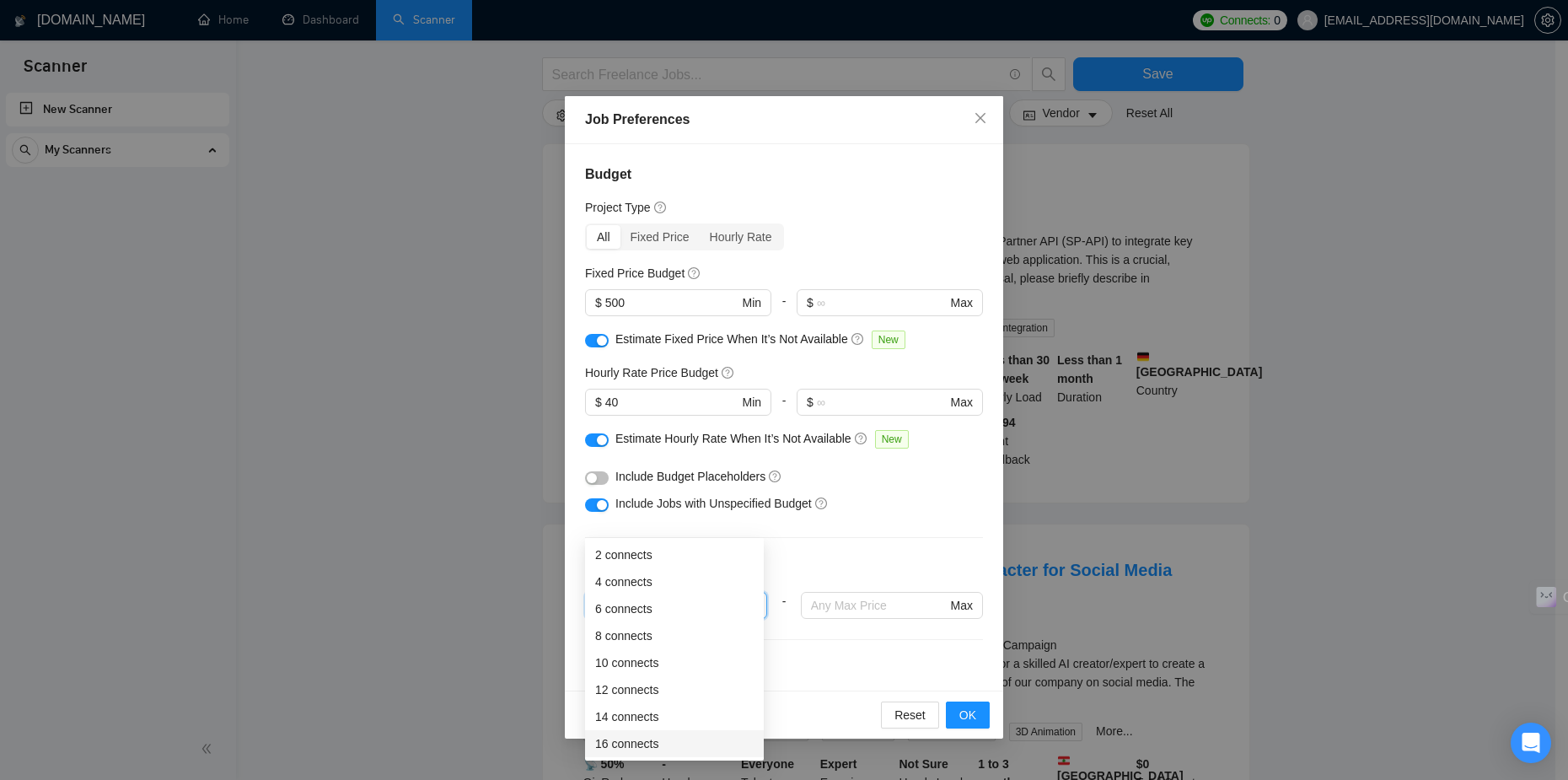
click at [846, 562] on div "Connects Price New" at bounding box center [783, 574] width 398 height 34
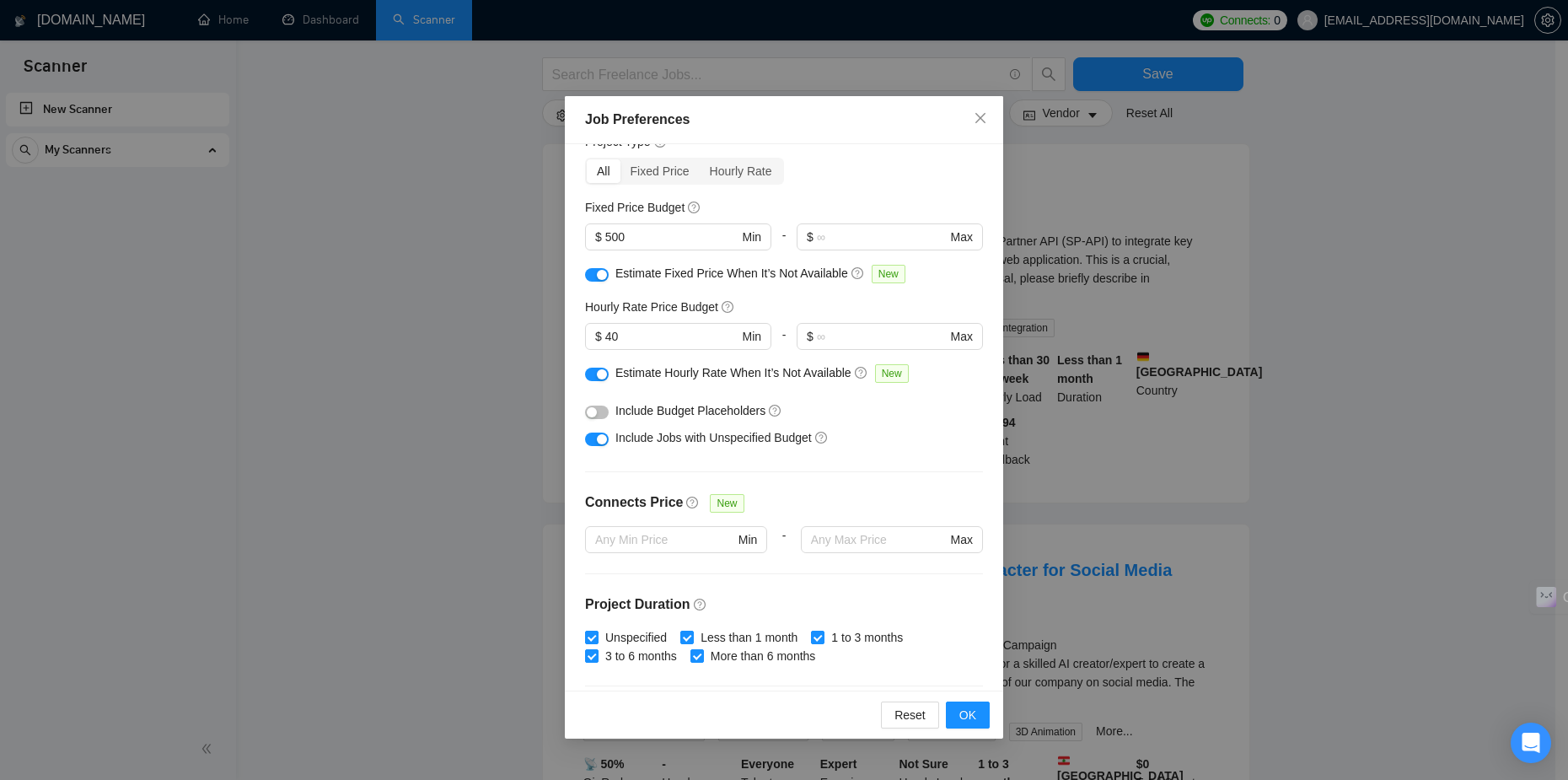
scroll to position [85, 0]
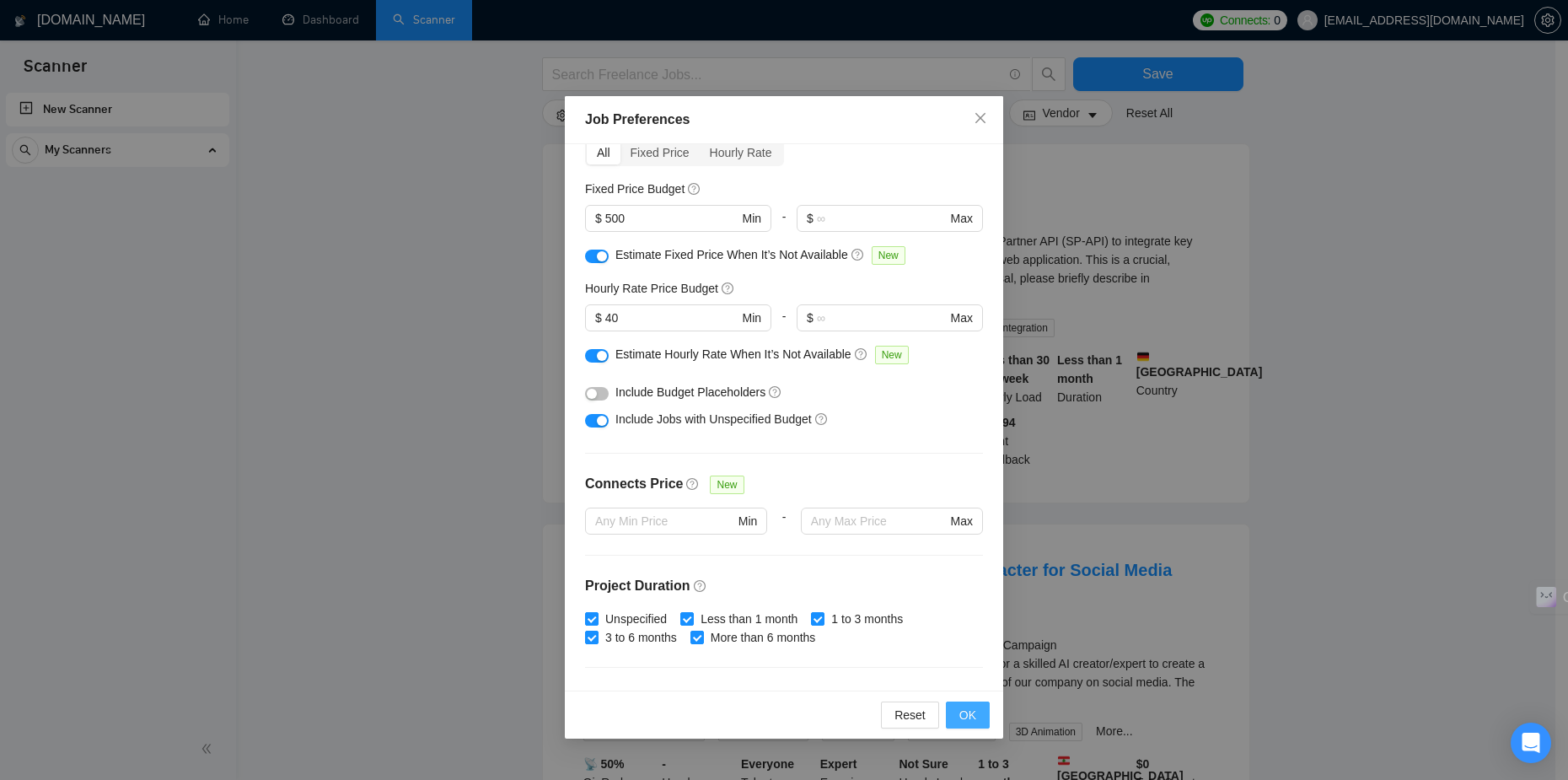
click at [973, 711] on span "OK" at bounding box center [968, 714] width 17 height 18
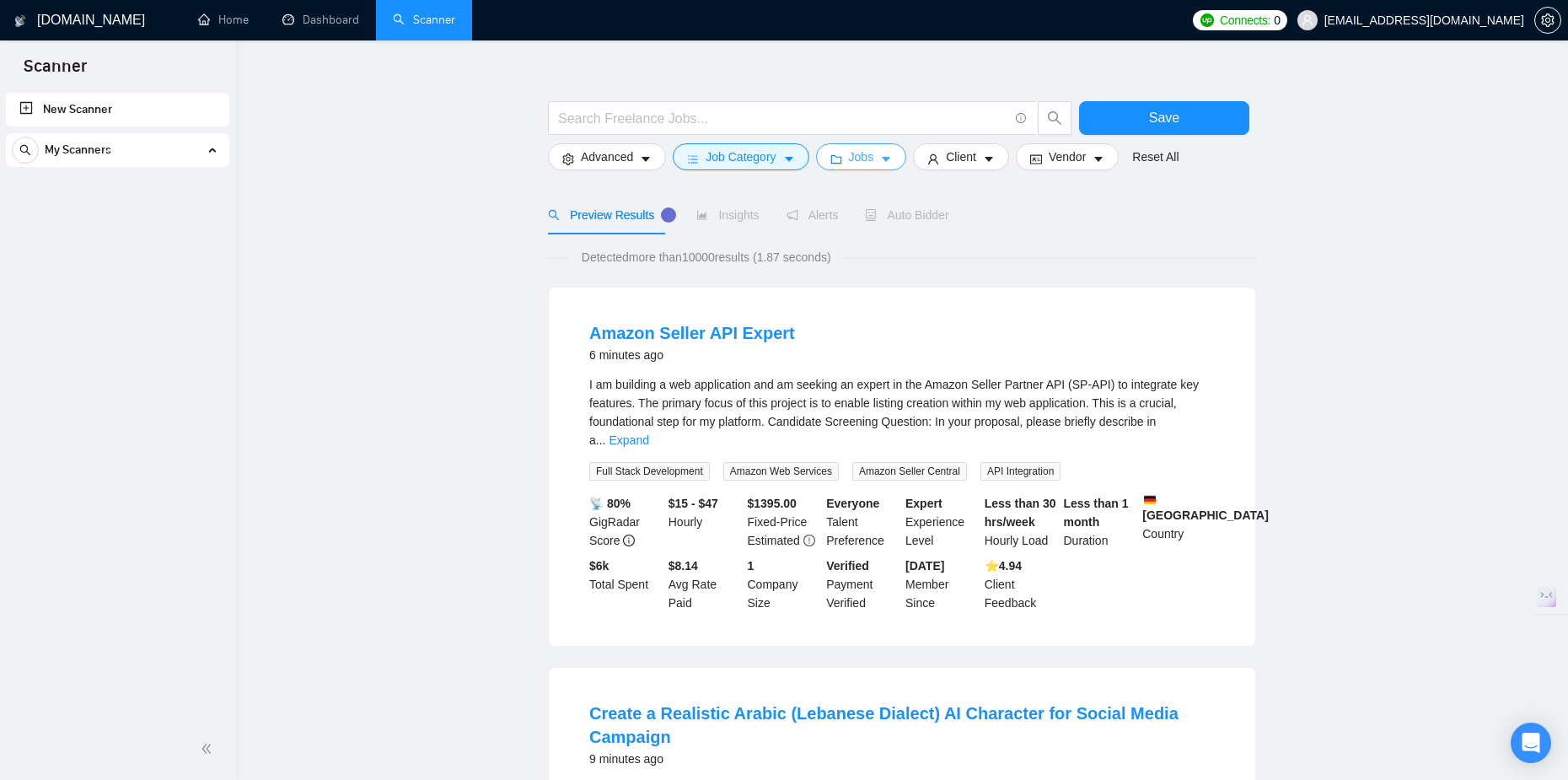
scroll to position [0, 0]
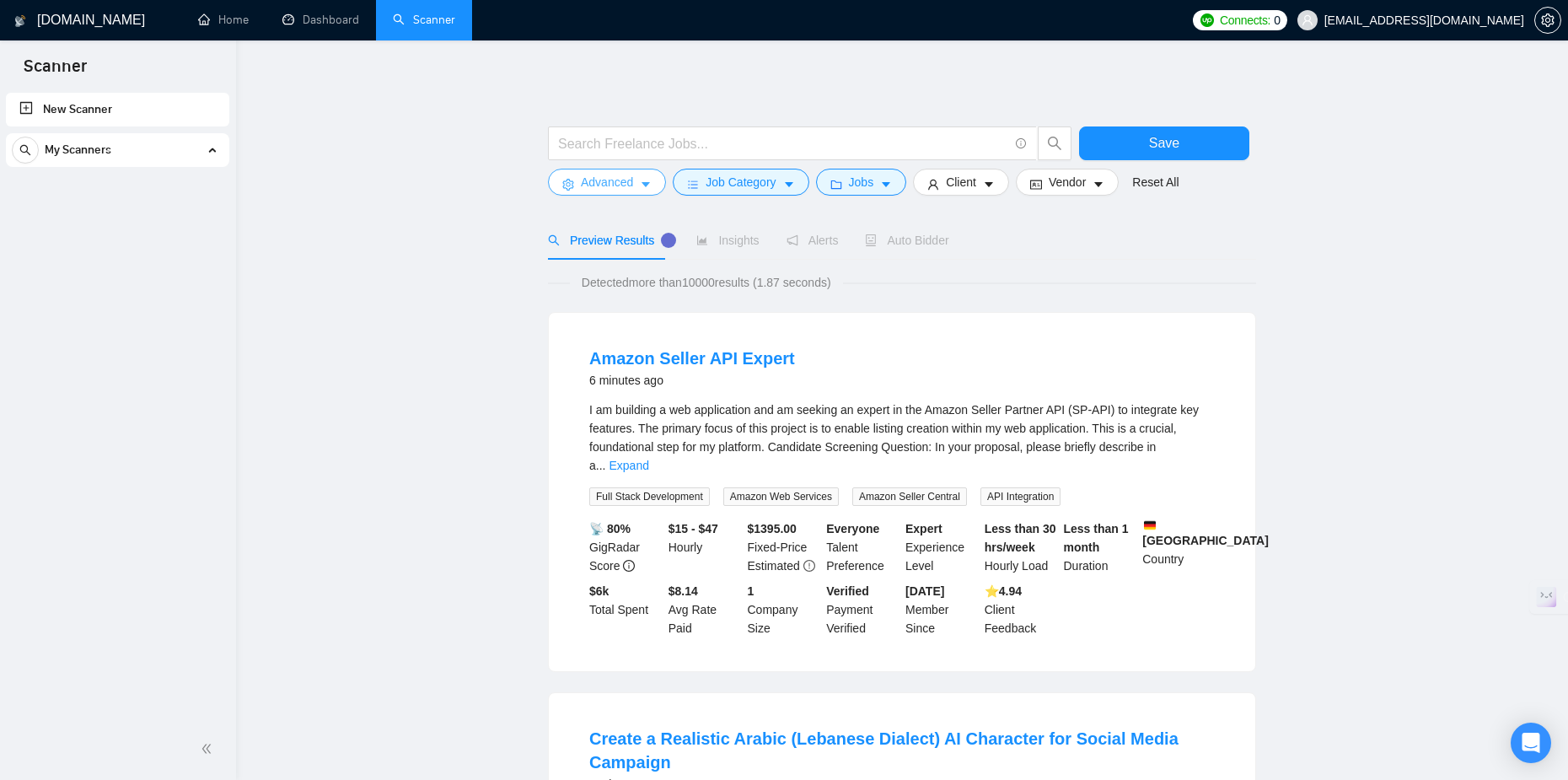
click at [650, 173] on button "Advanced" at bounding box center [607, 181] width 118 height 27
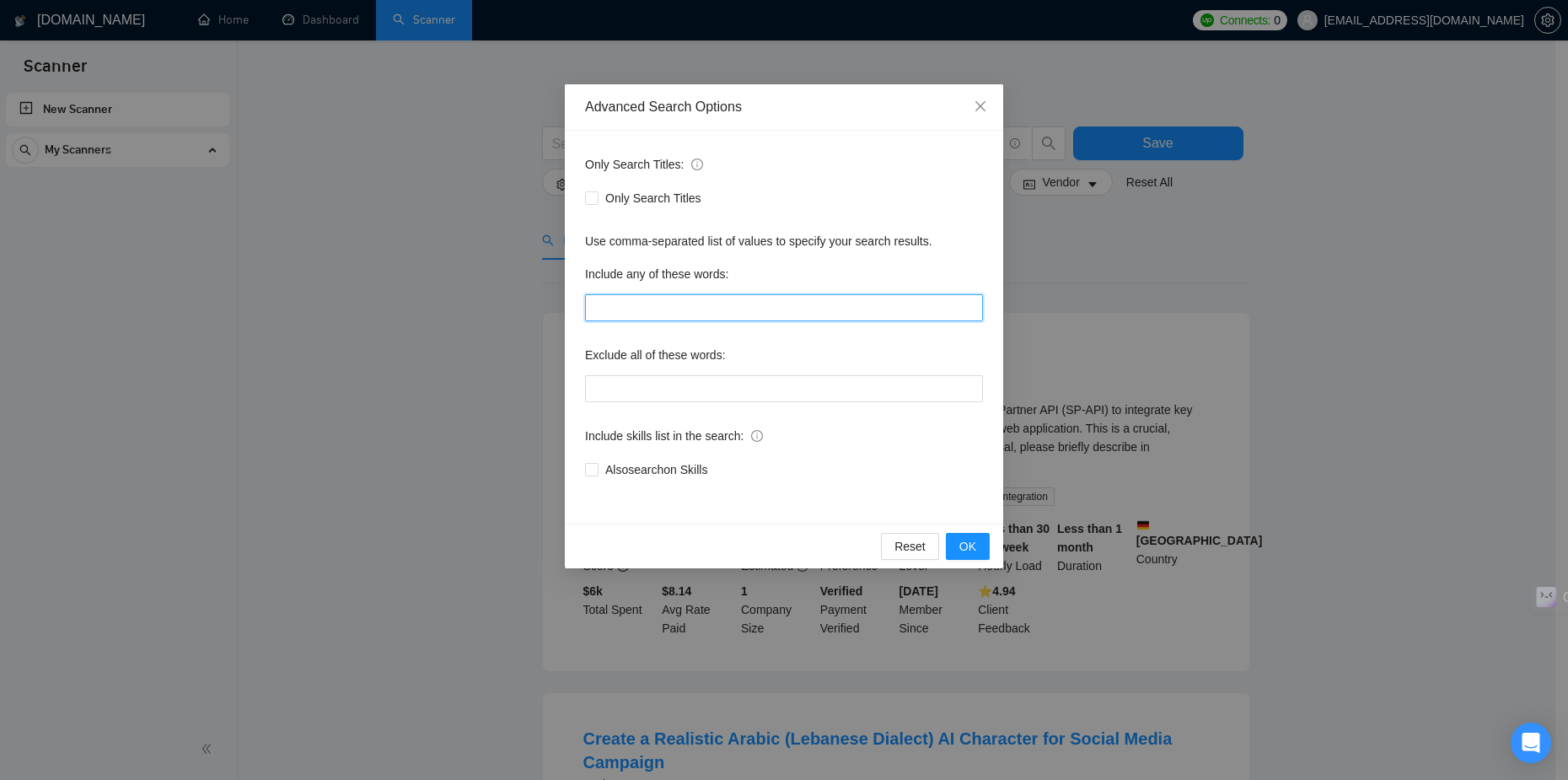
click at [654, 317] on input "text" at bounding box center [783, 308] width 398 height 27
click at [685, 384] on input "text" at bounding box center [783, 388] width 398 height 27
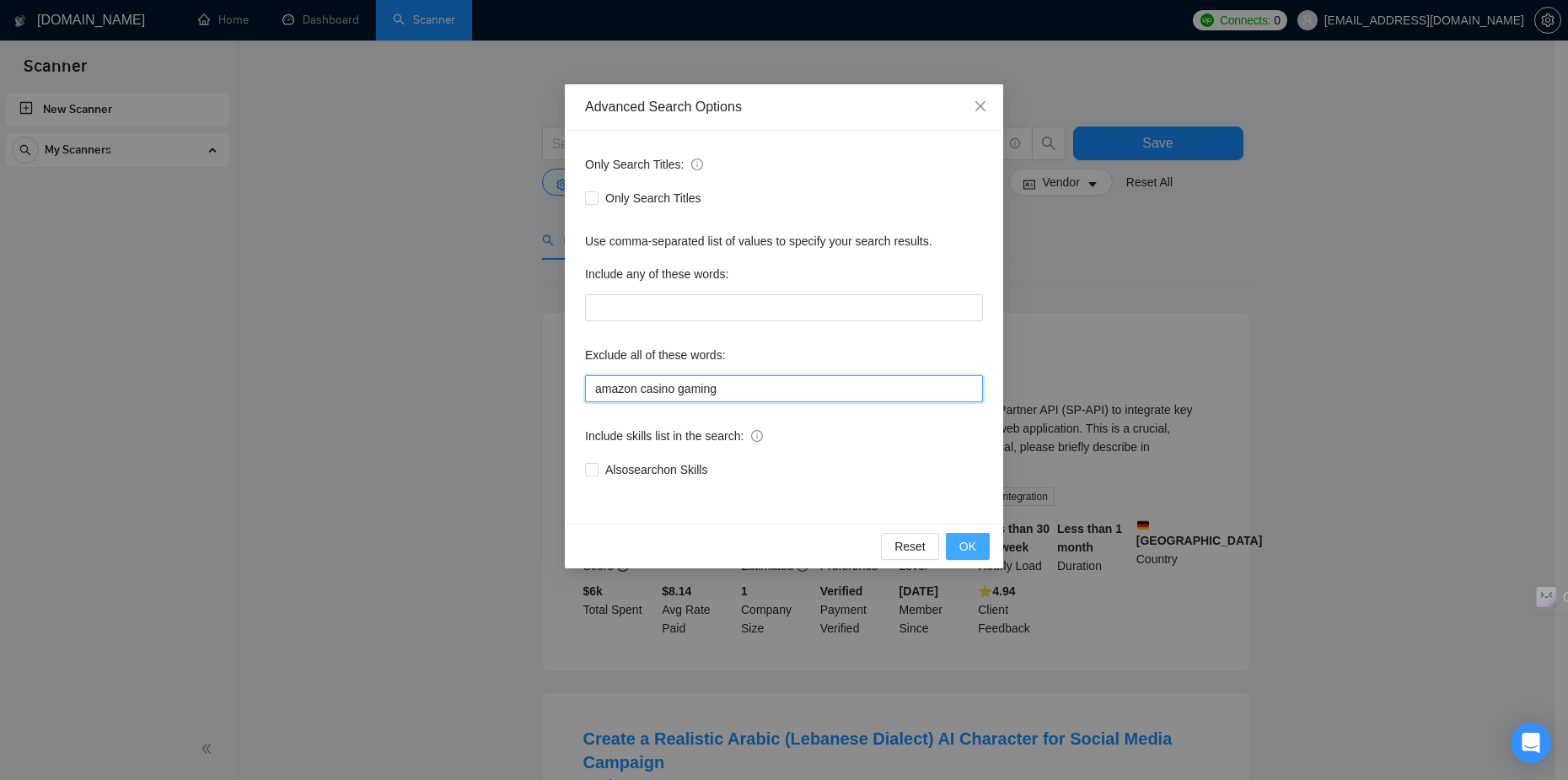
type input "amazon casino gaming"
click at [971, 538] on span "OK" at bounding box center [968, 546] width 17 height 18
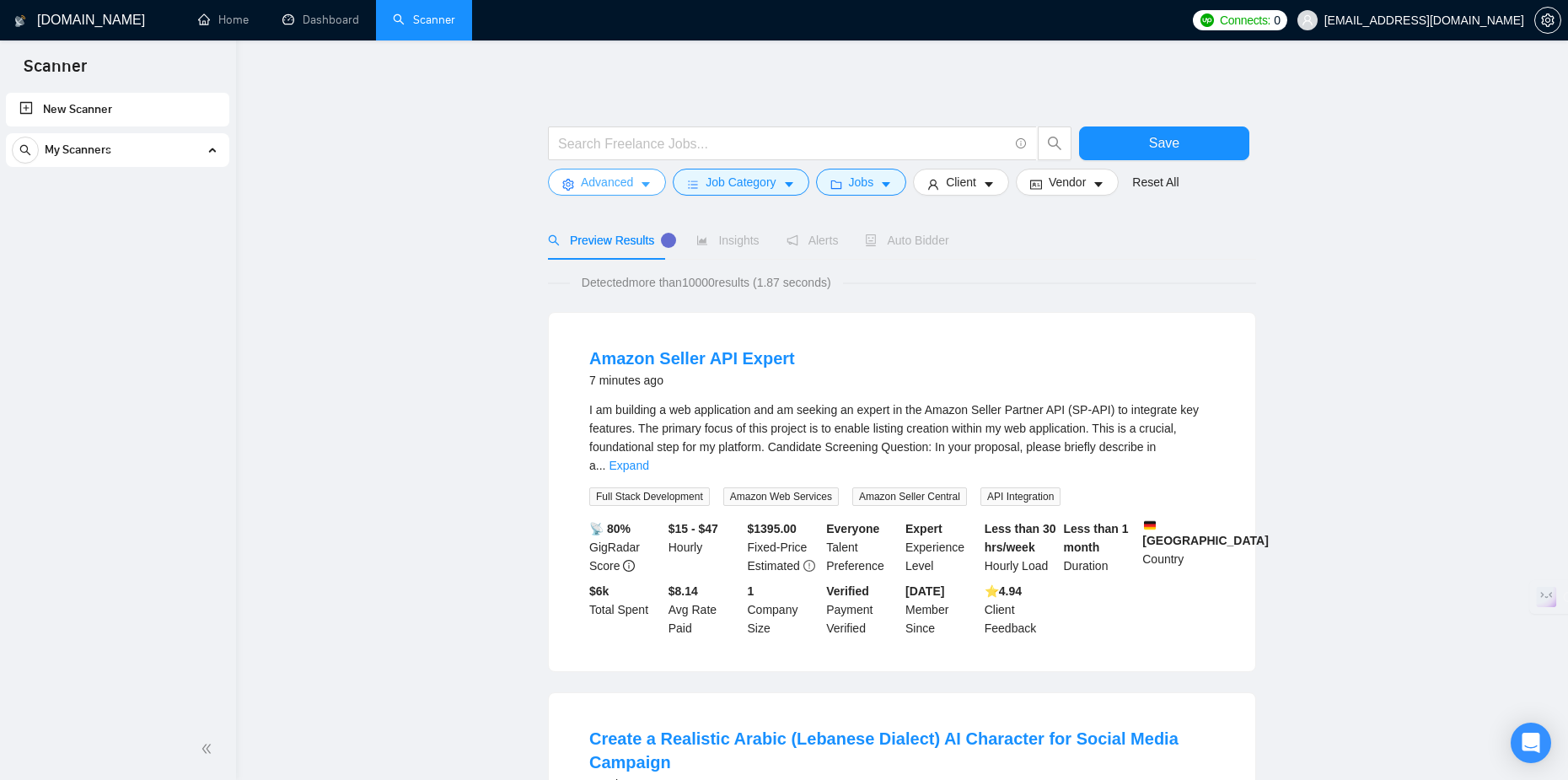
click at [649, 180] on icon "caret-down" at bounding box center [646, 185] width 12 height 12
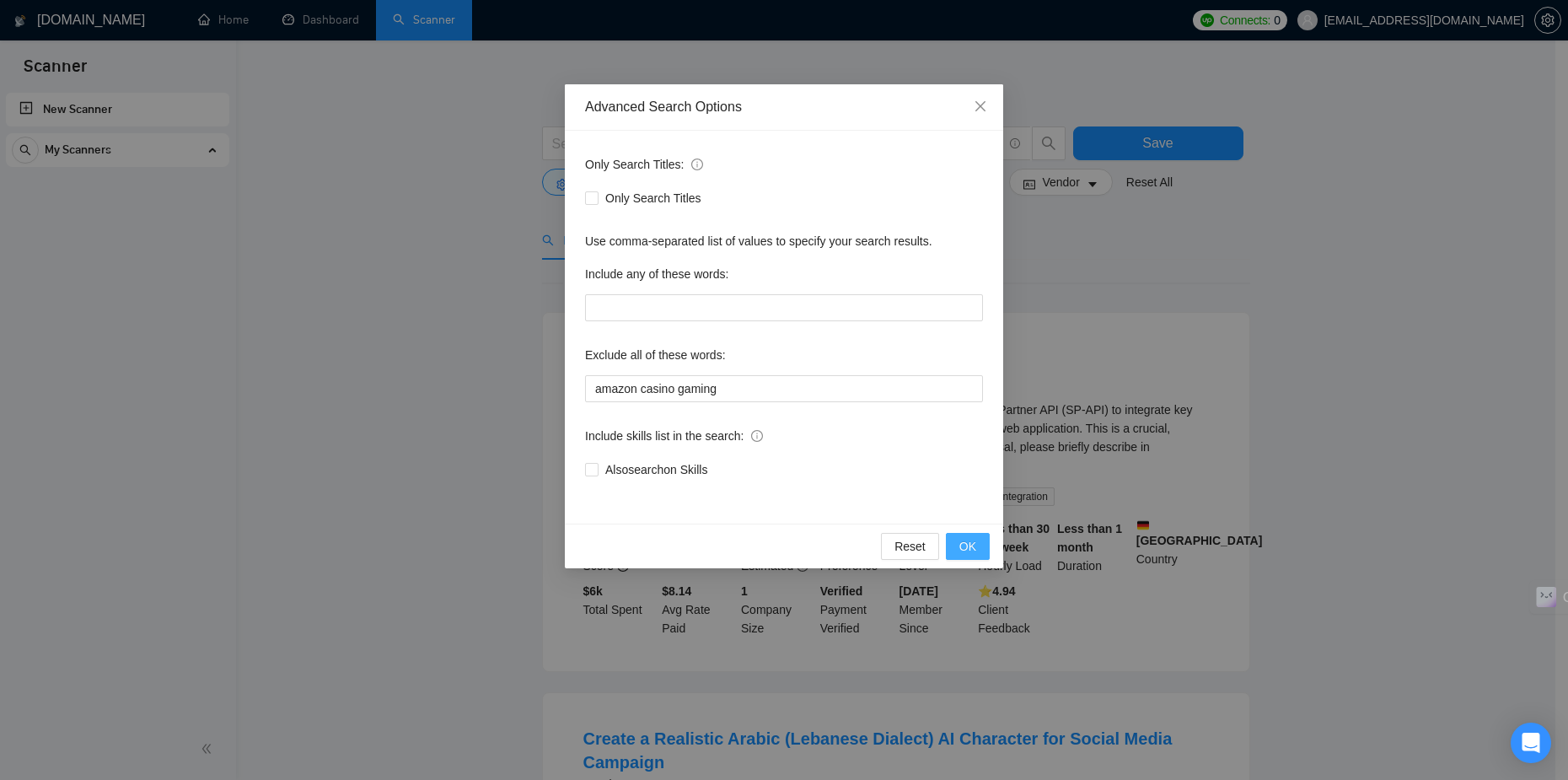
click at [956, 545] on button "OK" at bounding box center [967, 546] width 44 height 27
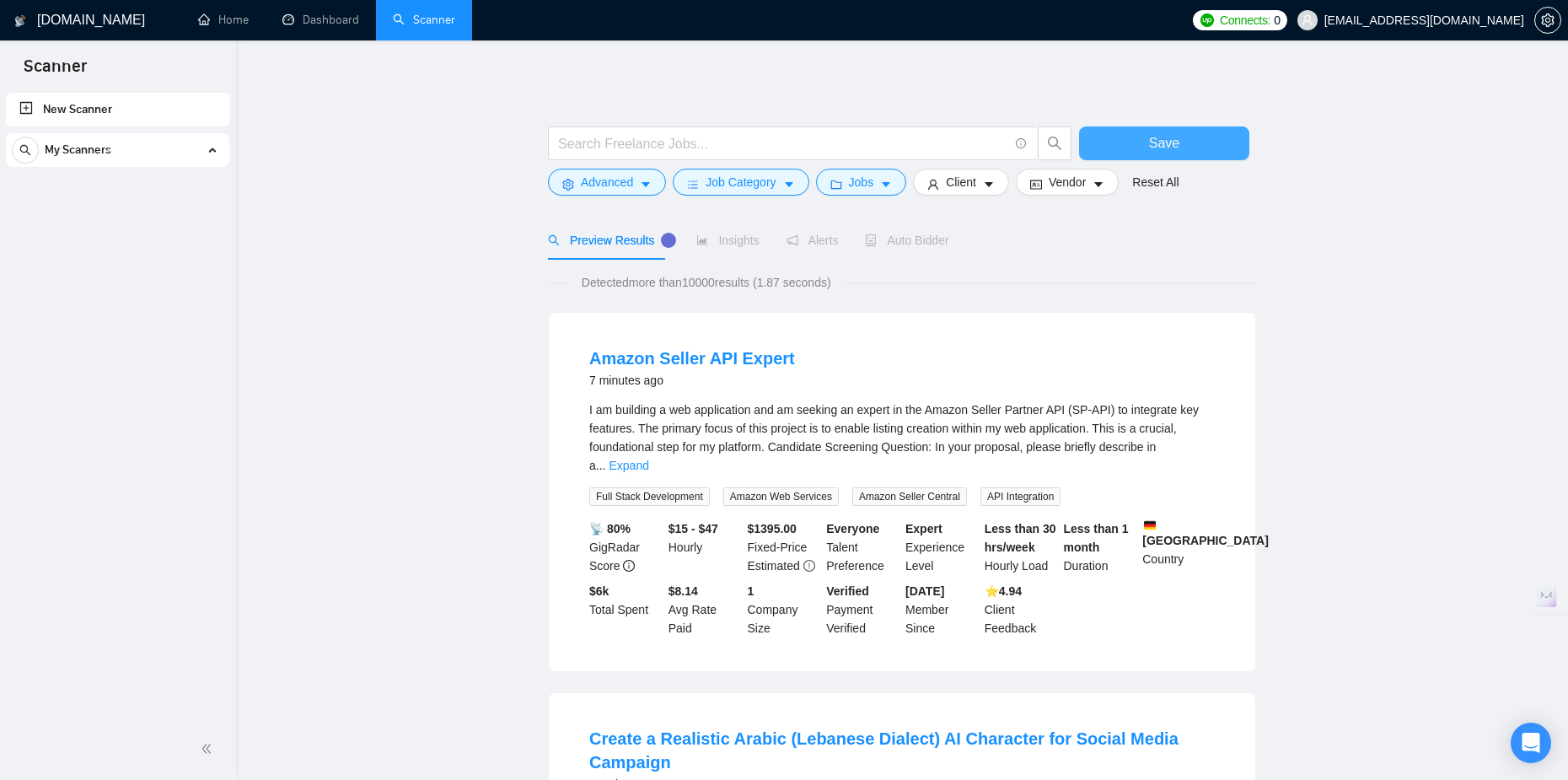
click at [1127, 153] on button "Save" at bounding box center [1164, 143] width 170 height 34
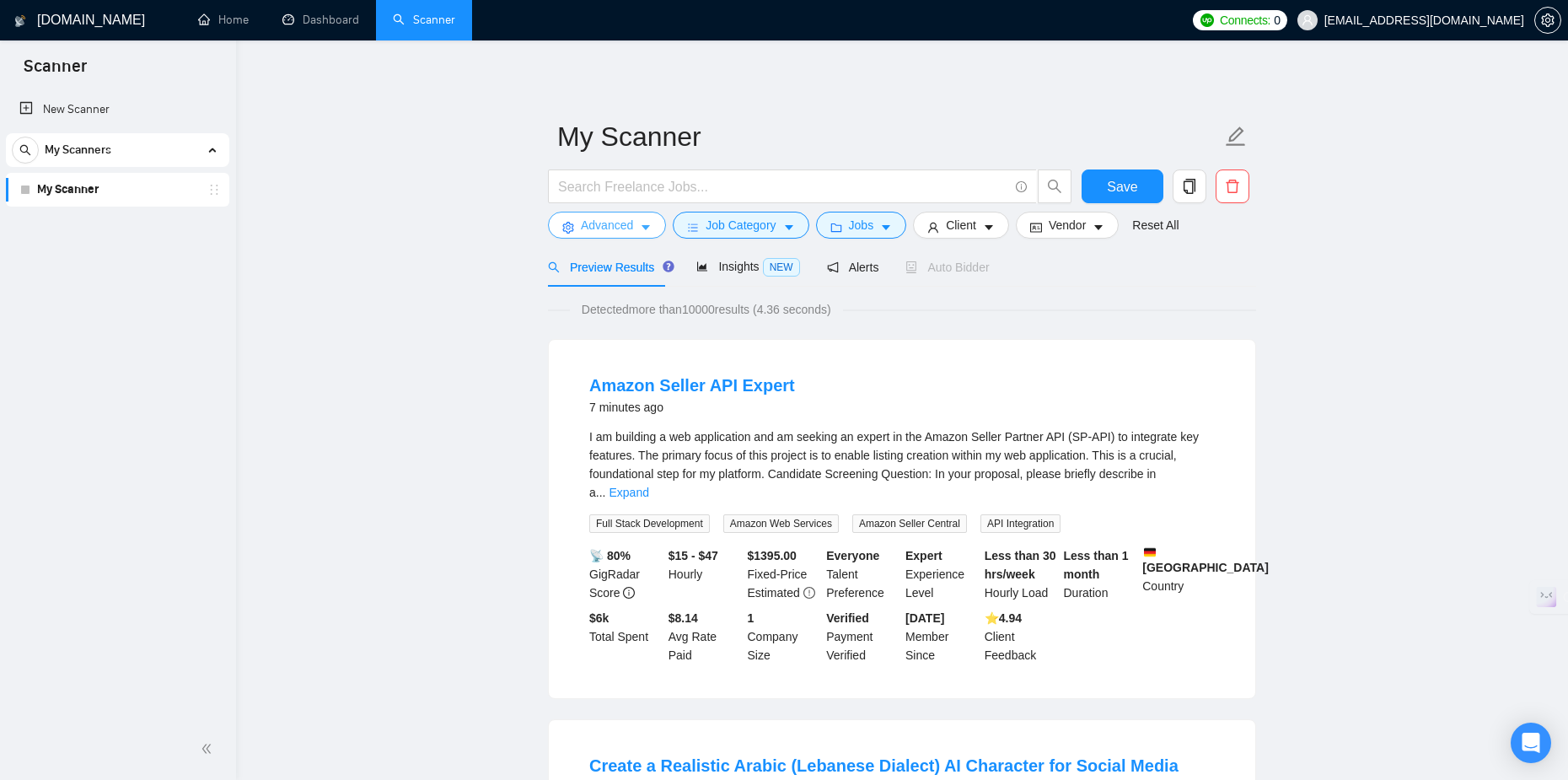
click at [644, 222] on icon "caret-down" at bounding box center [646, 228] width 12 height 12
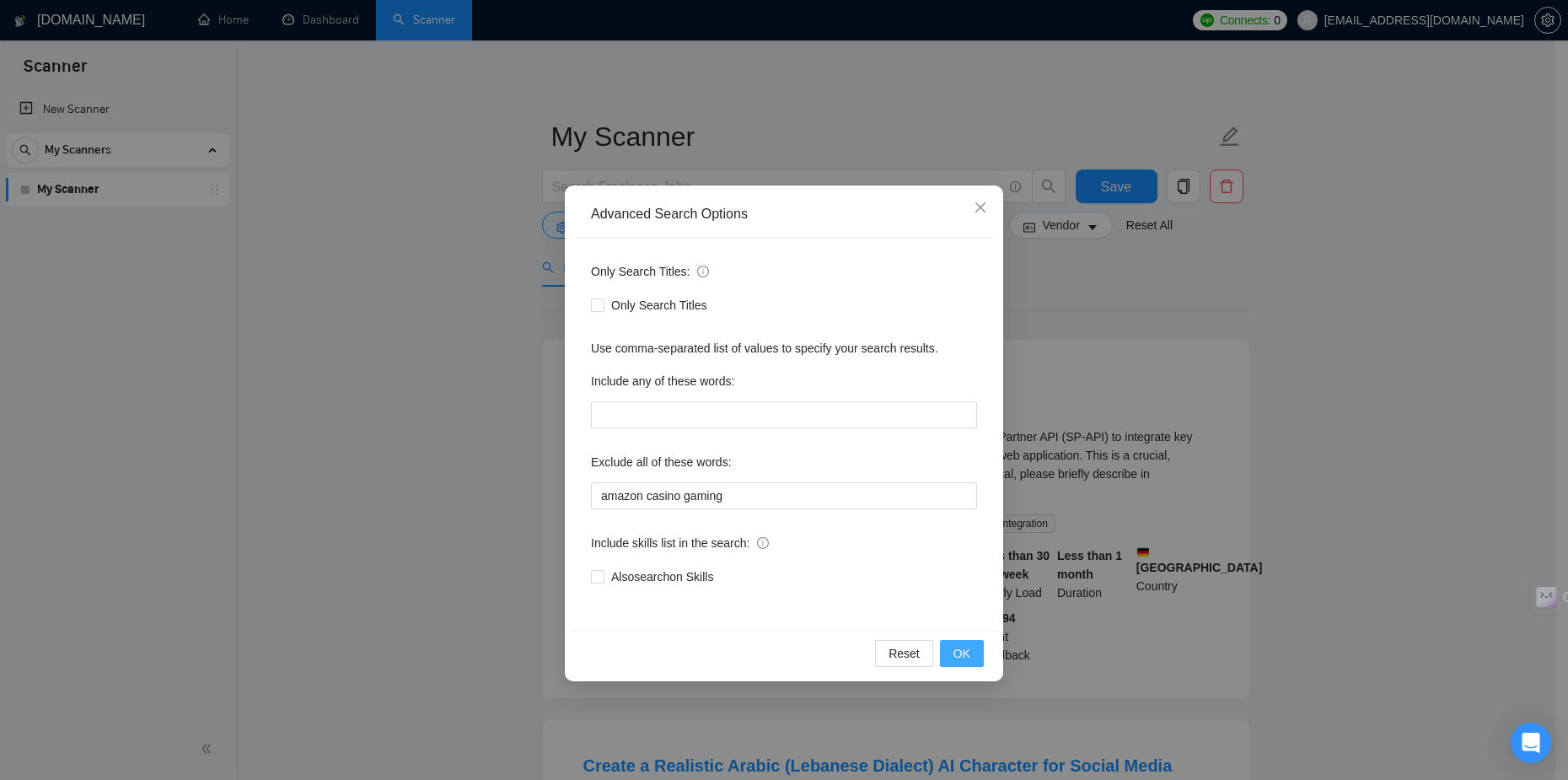
click at [964, 657] on span "OK" at bounding box center [962, 653] width 17 height 18
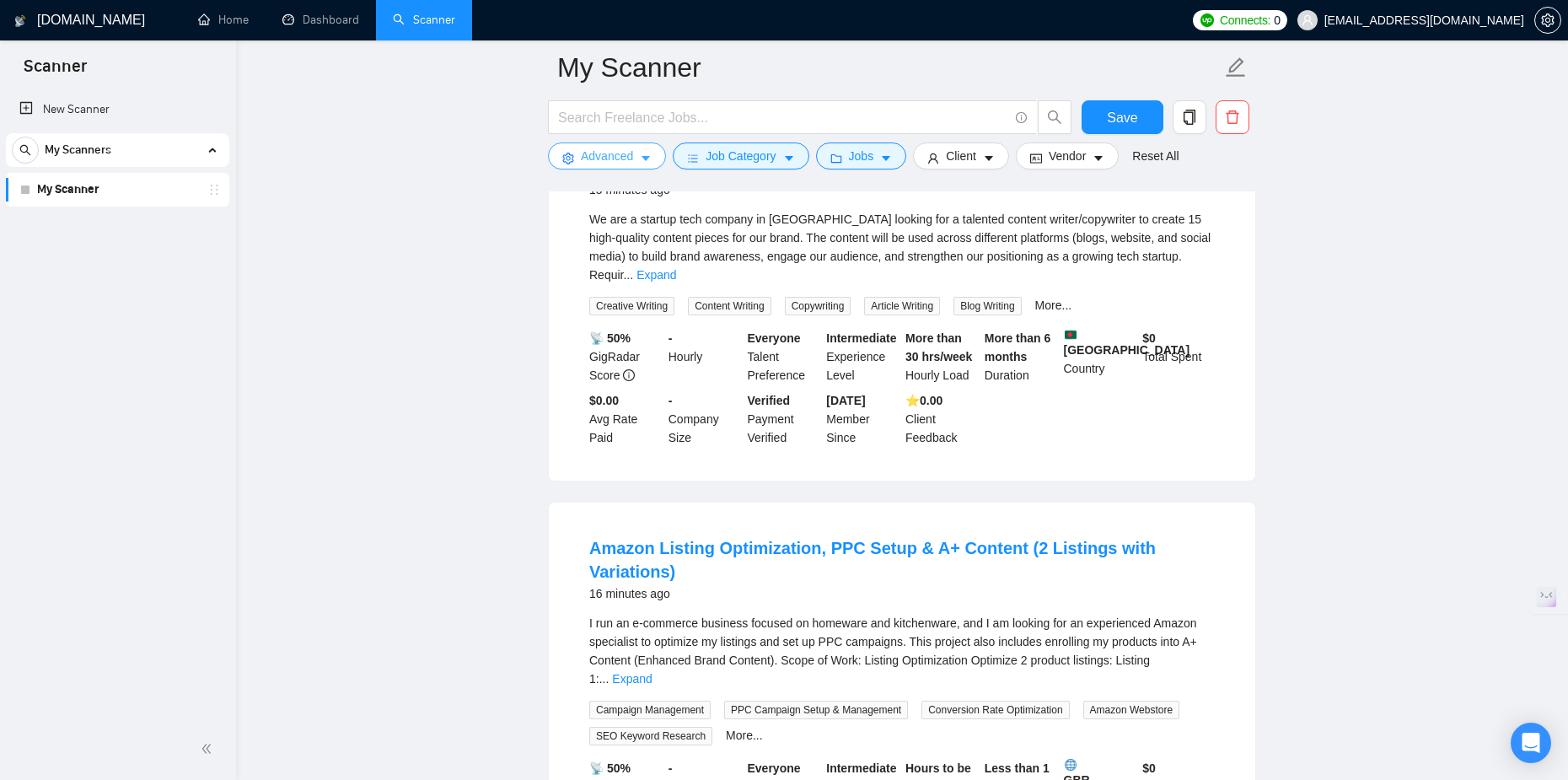
scroll to position [1855, 0]
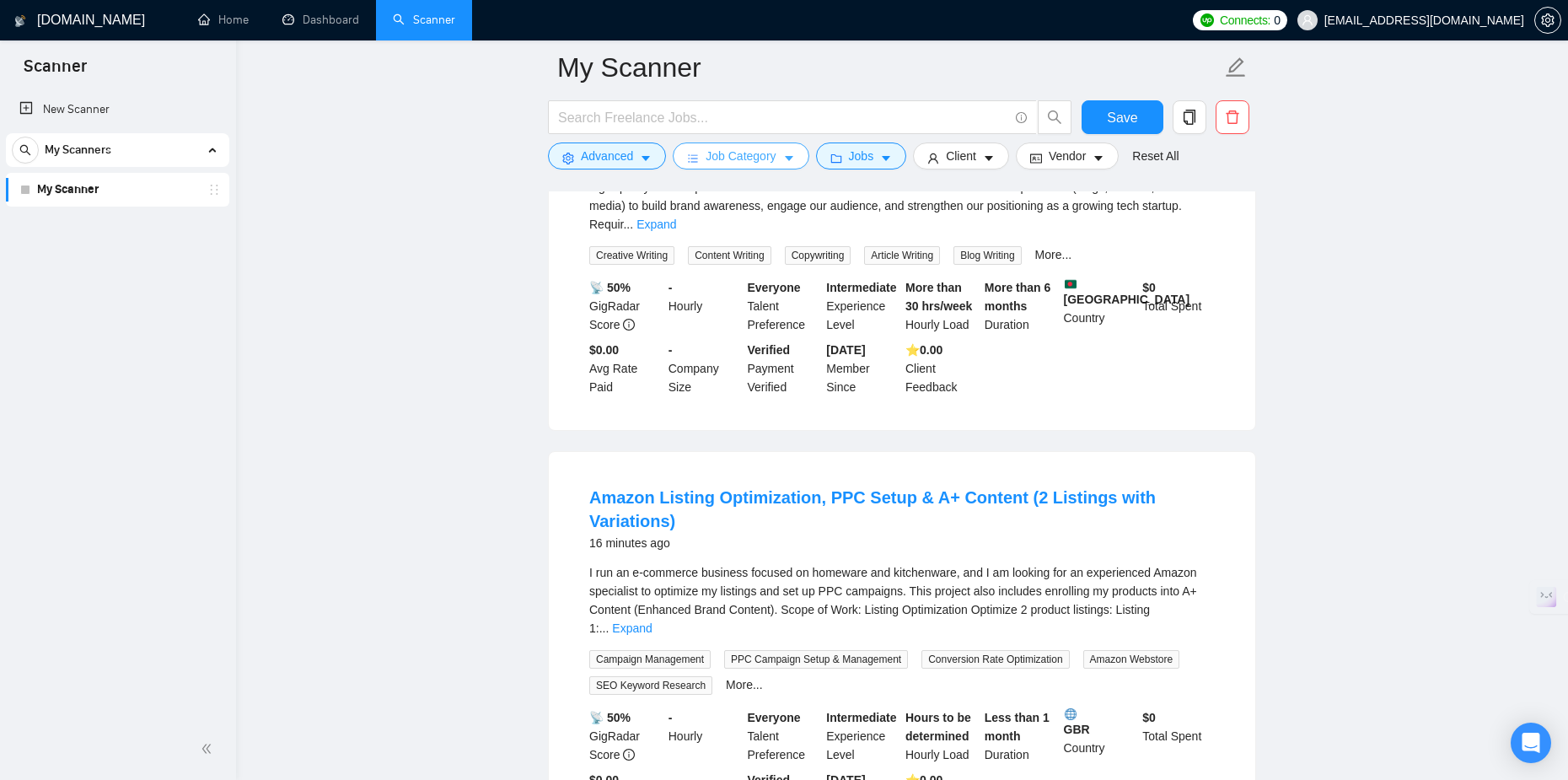
click at [761, 159] on span "Job Category" at bounding box center [740, 155] width 70 height 18
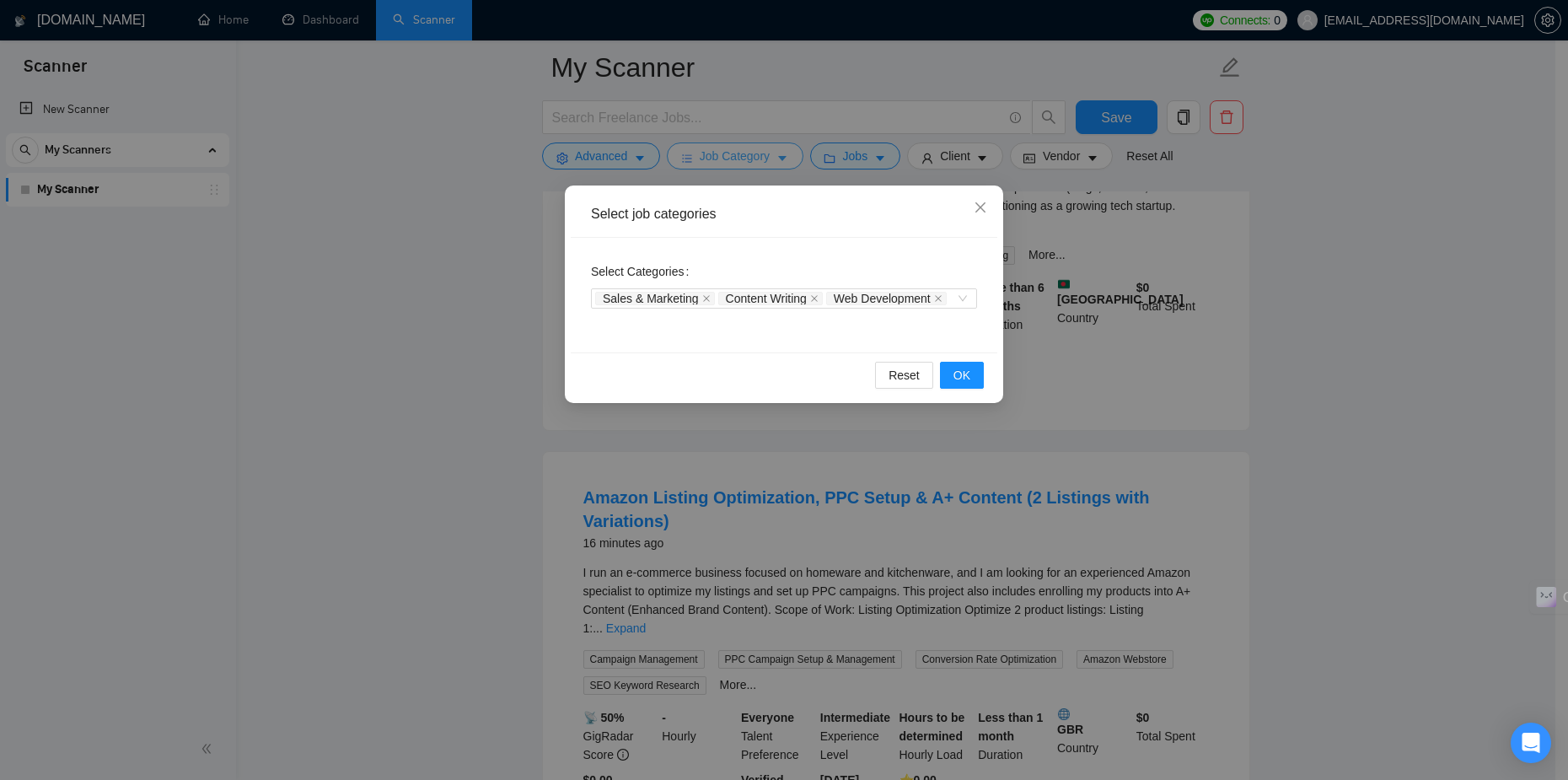
click at [761, 159] on div "Select job categories Select Categories Sales & Marketing Content Writing Web D…" at bounding box center [784, 390] width 1568 height 780
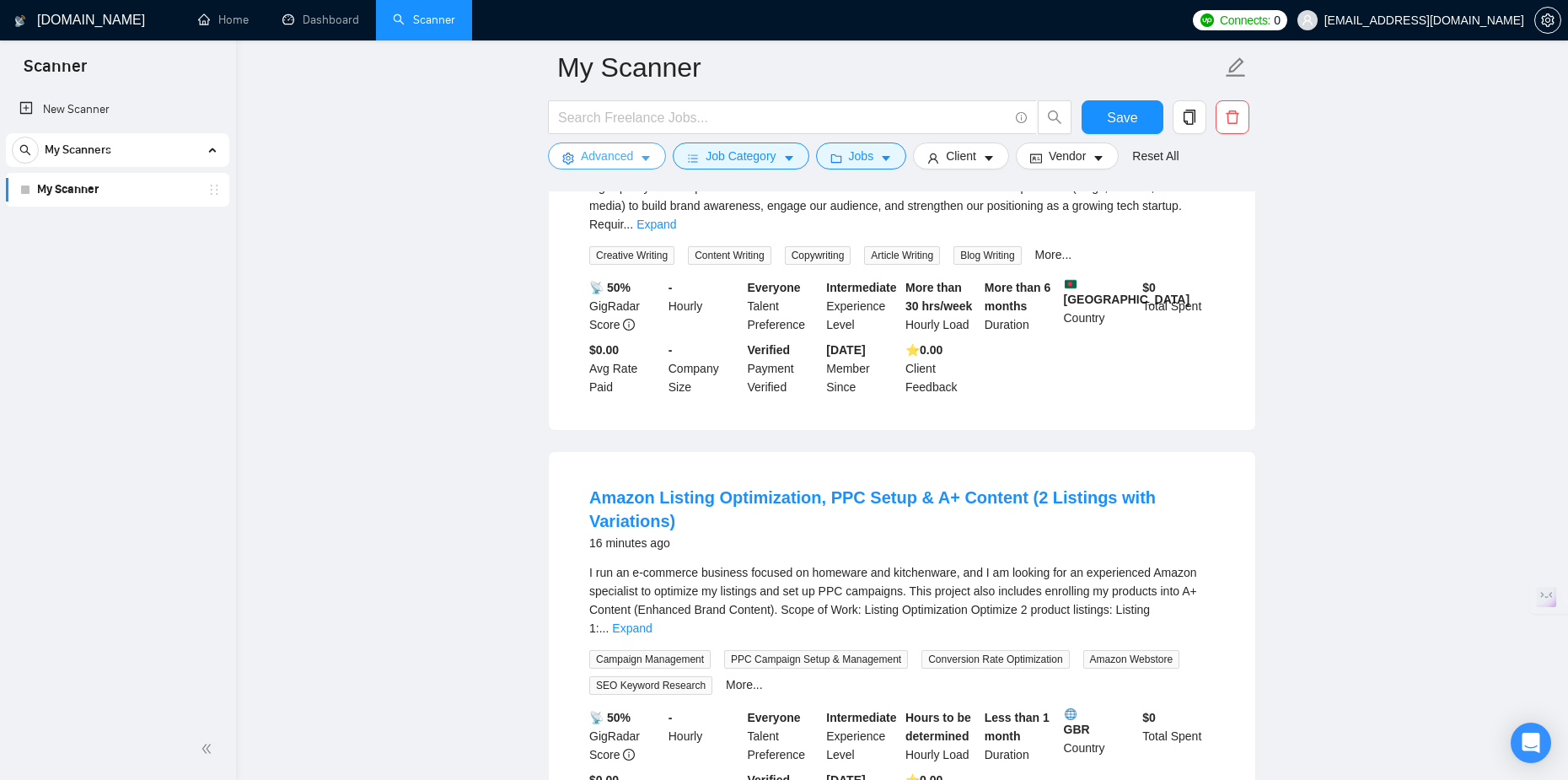
click at [626, 155] on span "Advanced" at bounding box center [607, 155] width 53 height 18
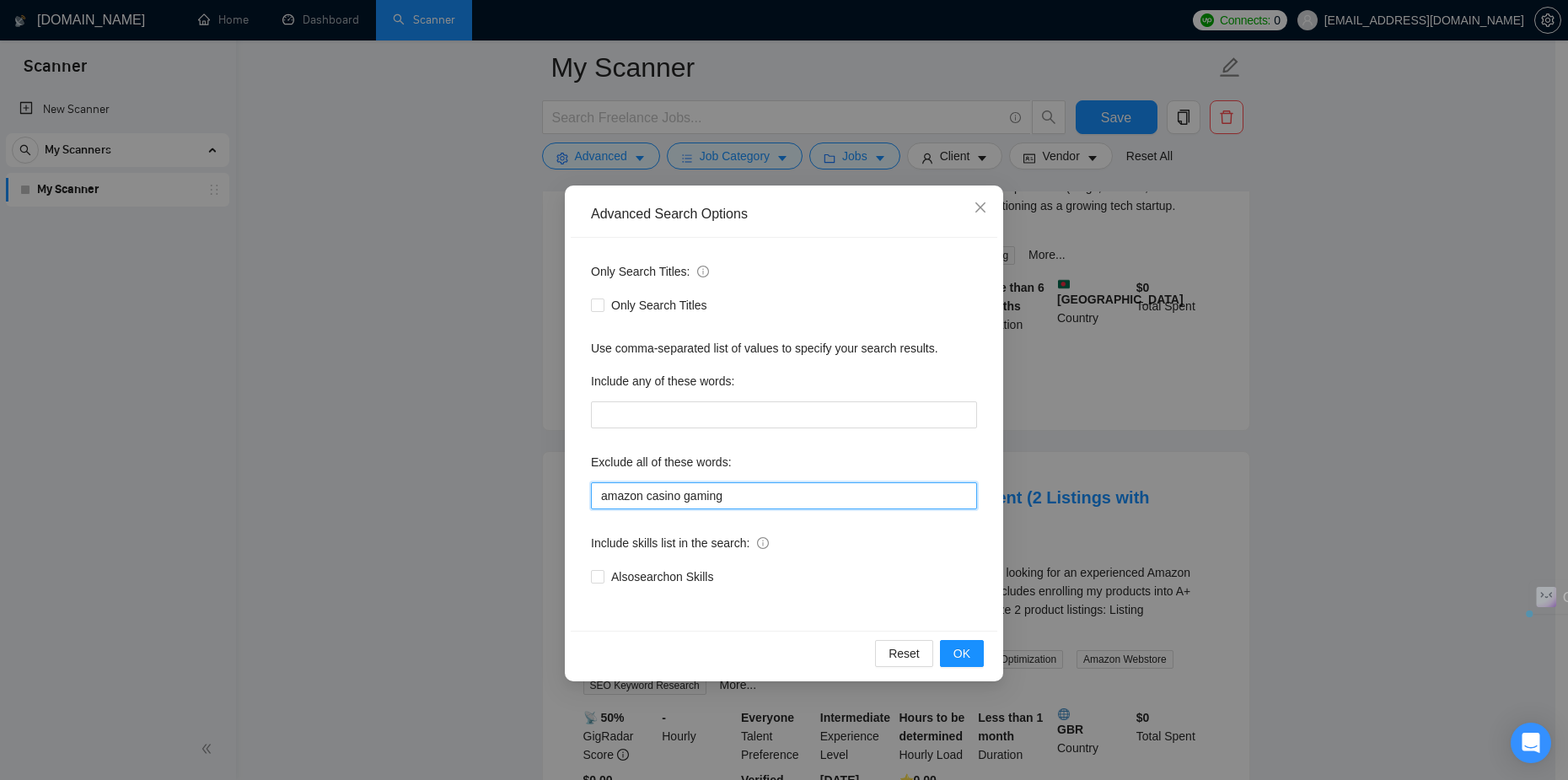
drag, startPoint x: 728, startPoint y: 497, endPoint x: 642, endPoint y: 504, distance: 86.3
click at [642, 504] on input "amazon casino gaming" at bounding box center [783, 495] width 386 height 27
click at [947, 644] on button "OK" at bounding box center [961, 653] width 44 height 27
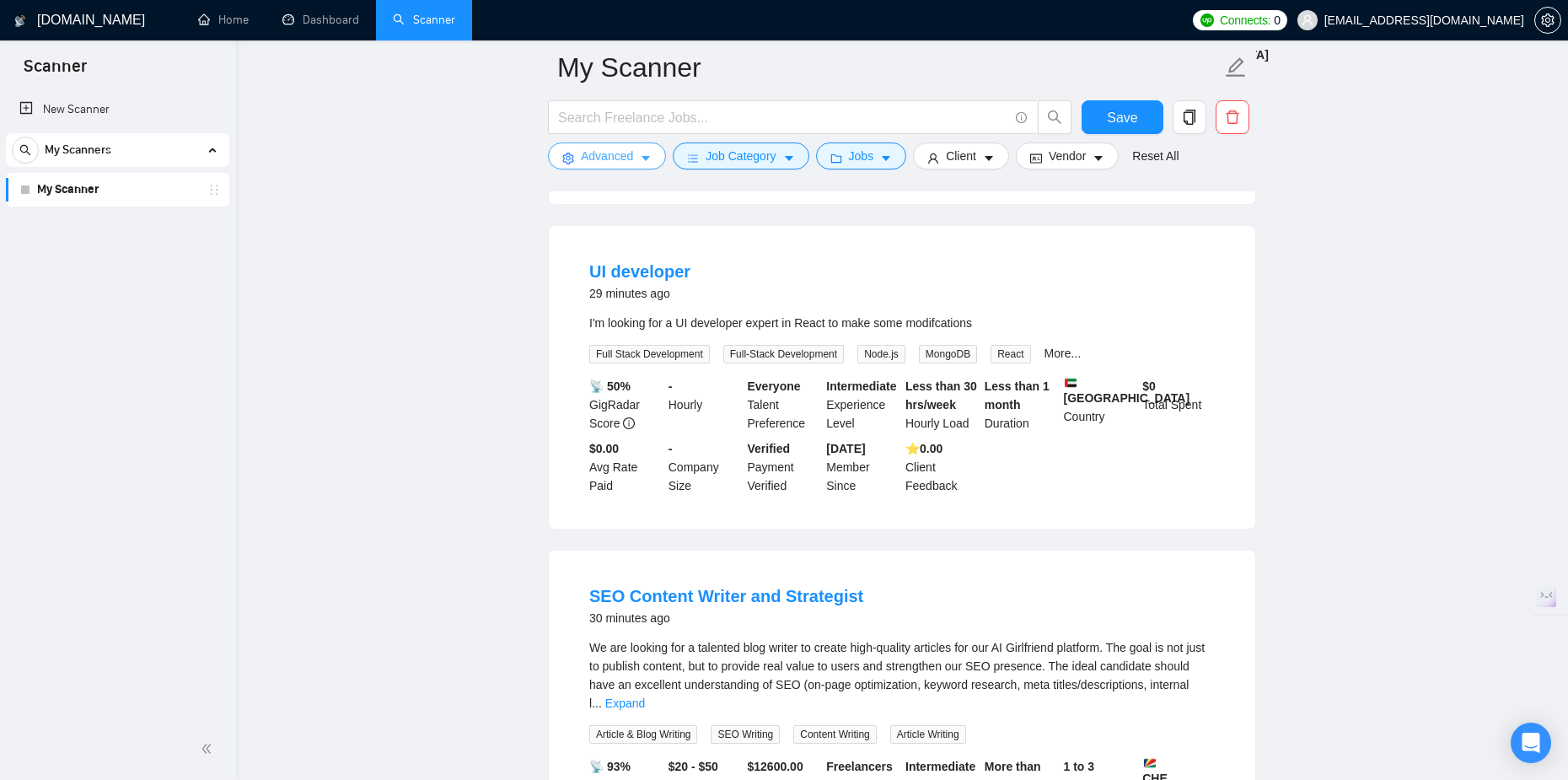
scroll to position [2952, 0]
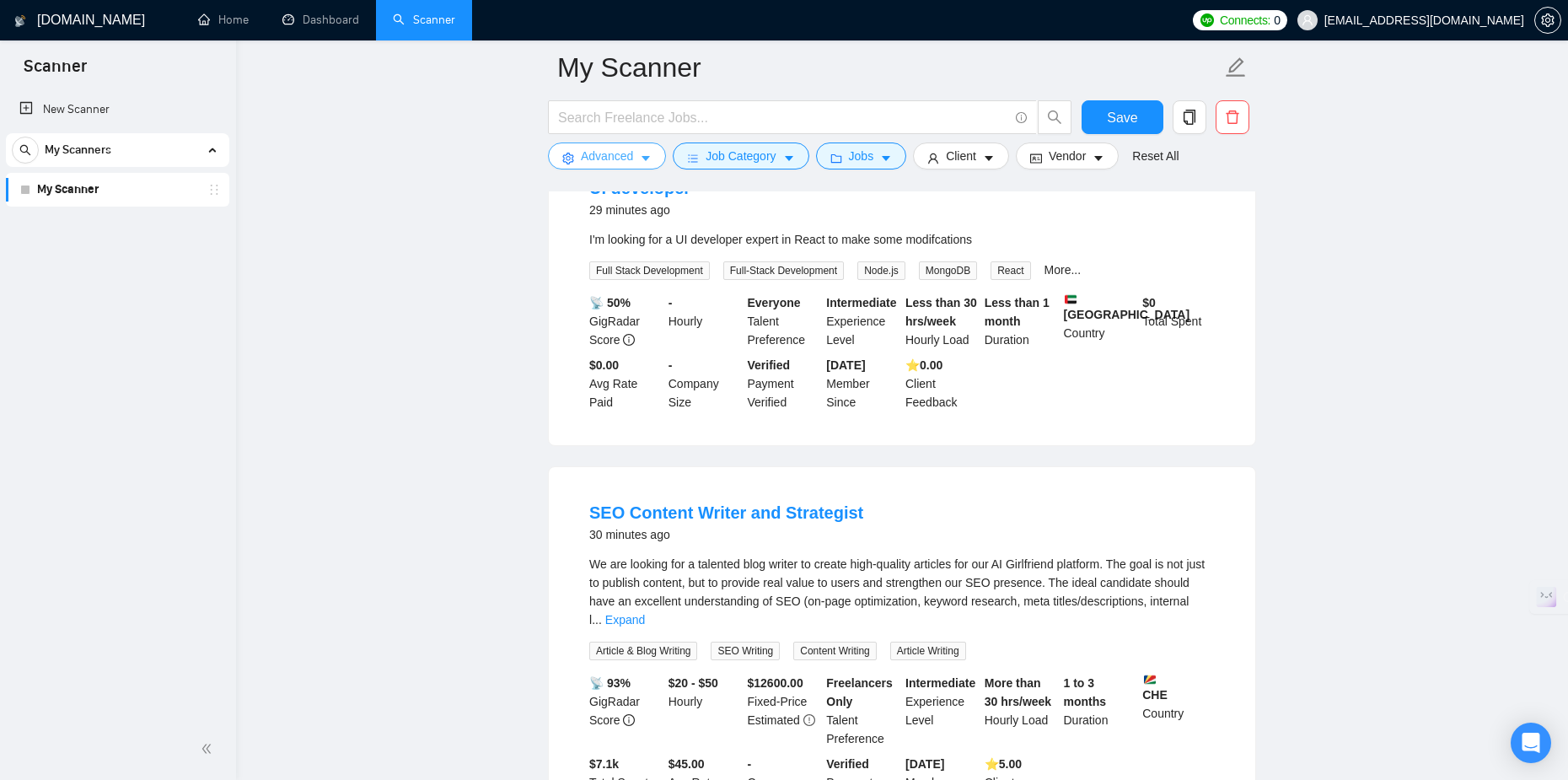
click at [647, 156] on icon "caret-down" at bounding box center [646, 159] width 12 height 12
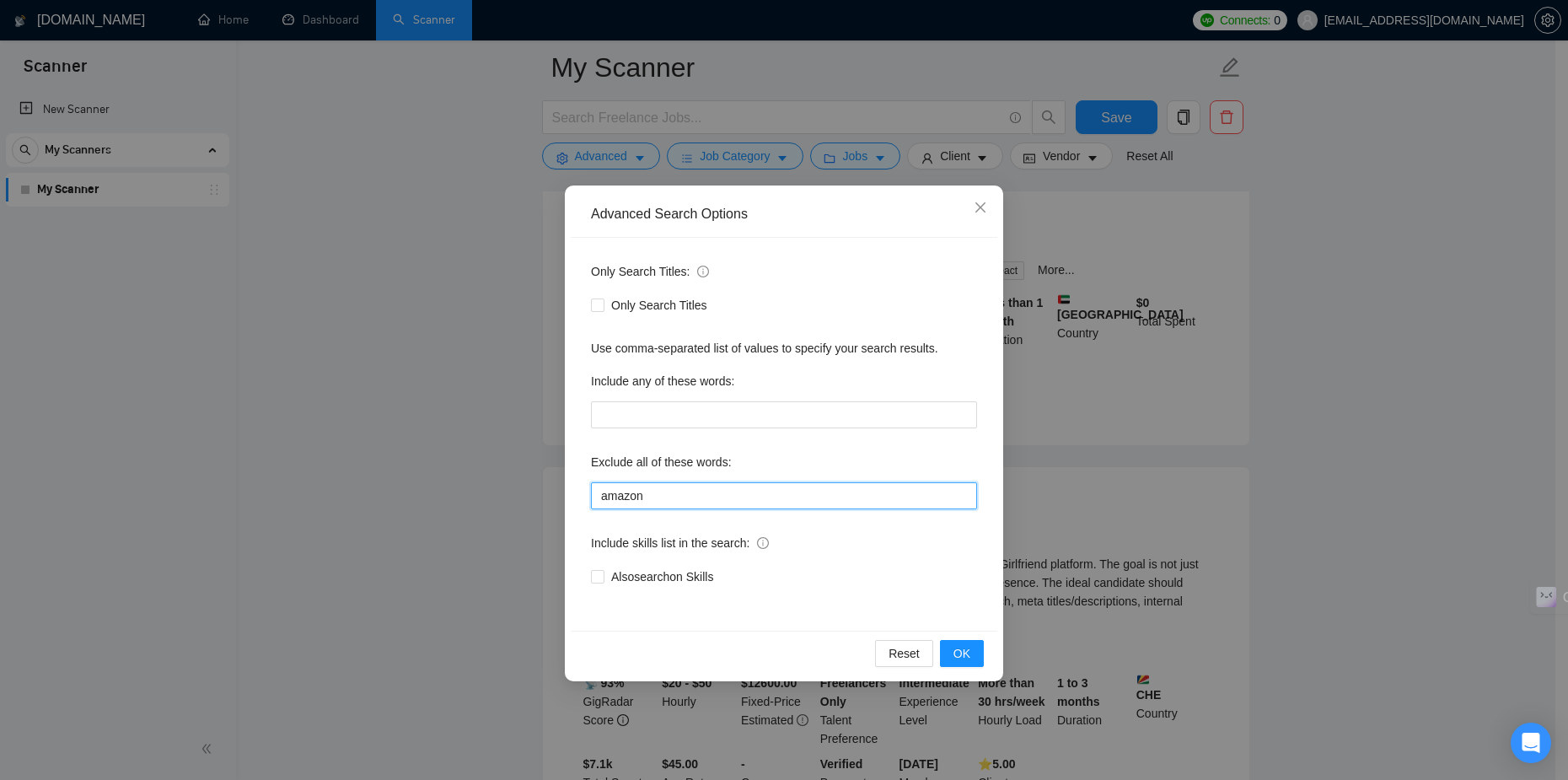
click at [680, 493] on input "amazon" at bounding box center [783, 495] width 386 height 27
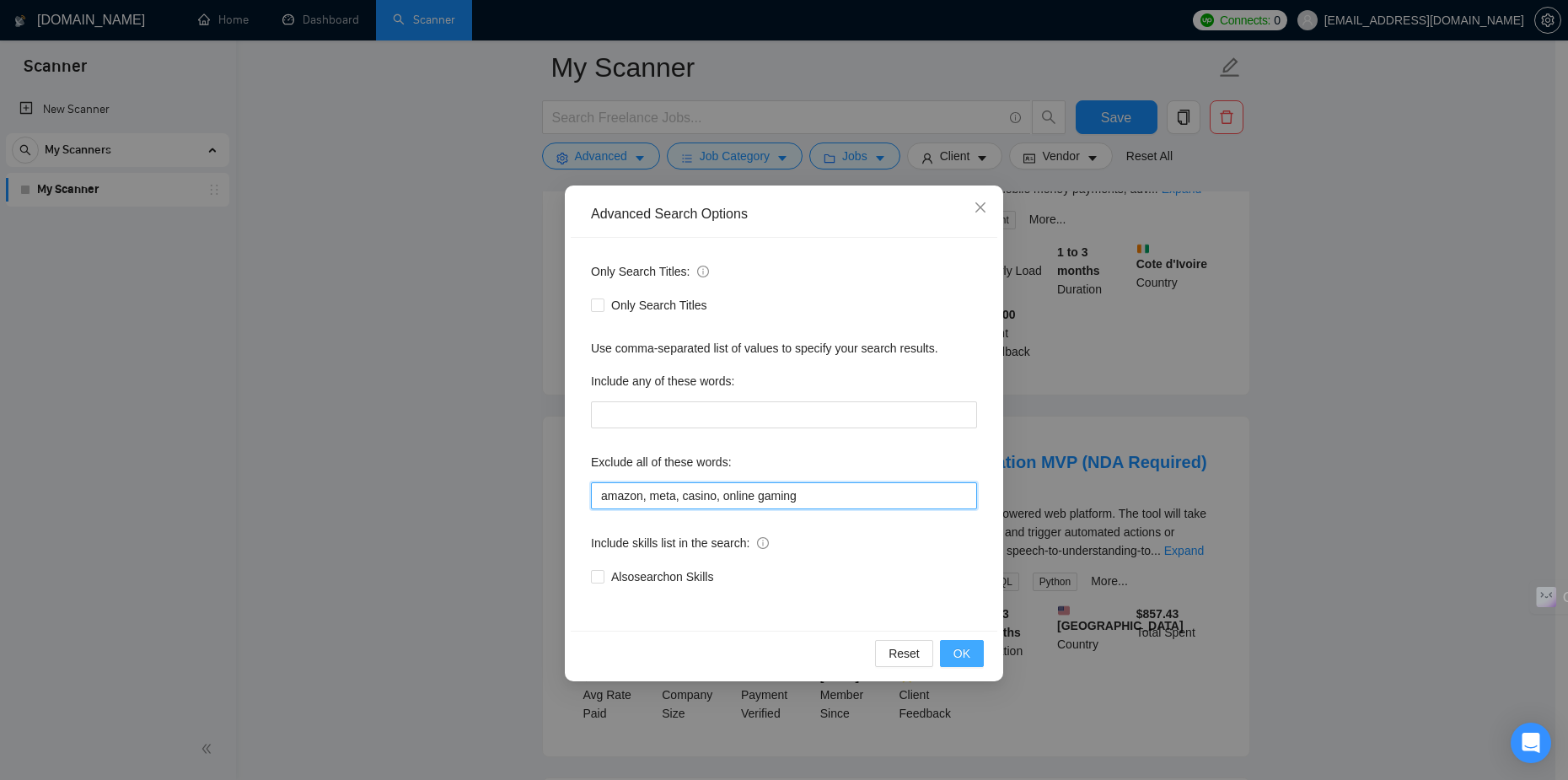
type input "amazon, meta, casino, online gaming"
click at [972, 656] on button "OK" at bounding box center [961, 653] width 44 height 27
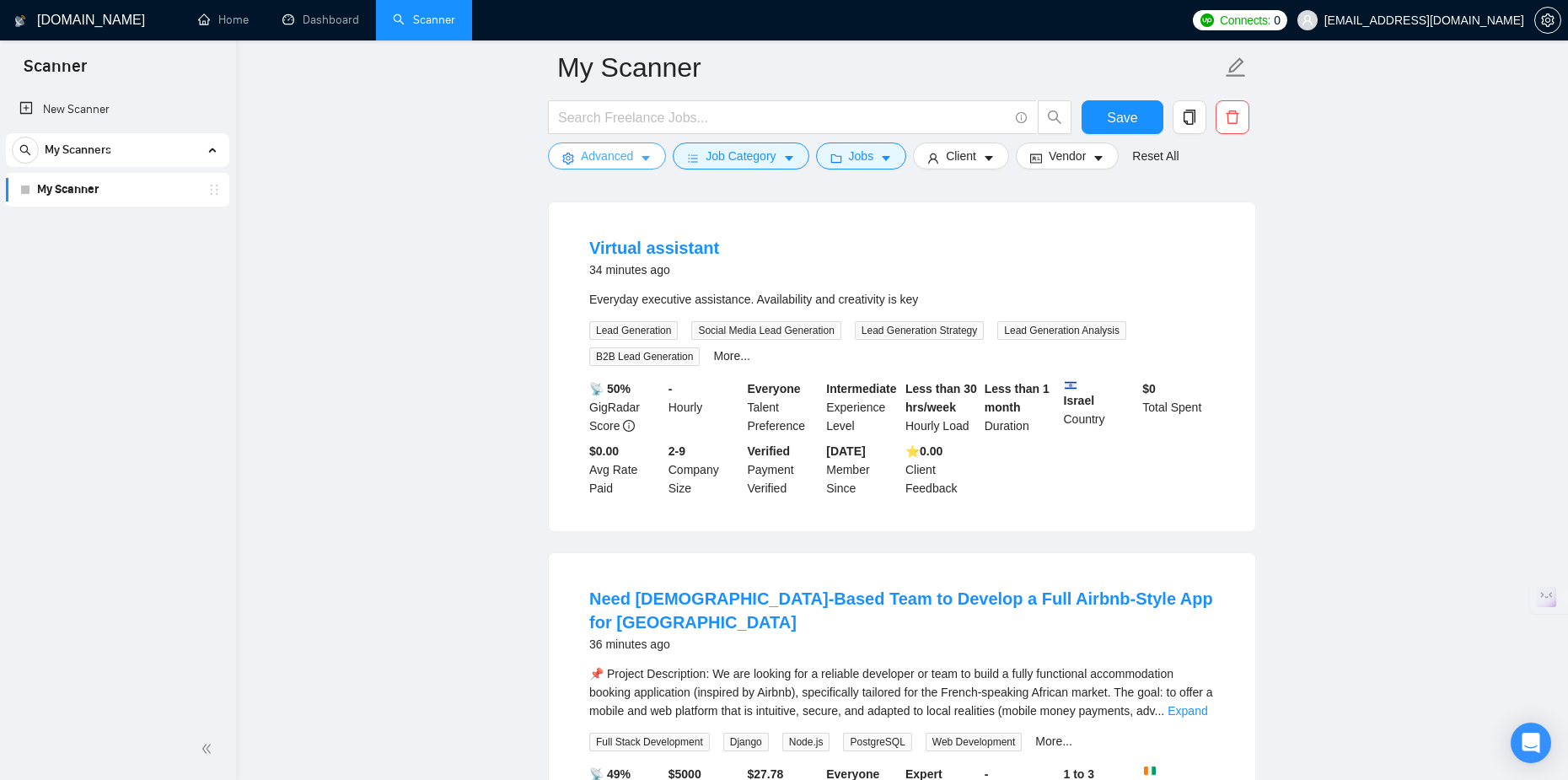
scroll to position [2277, 0]
